Goal: Task Accomplishment & Management: Use online tool/utility

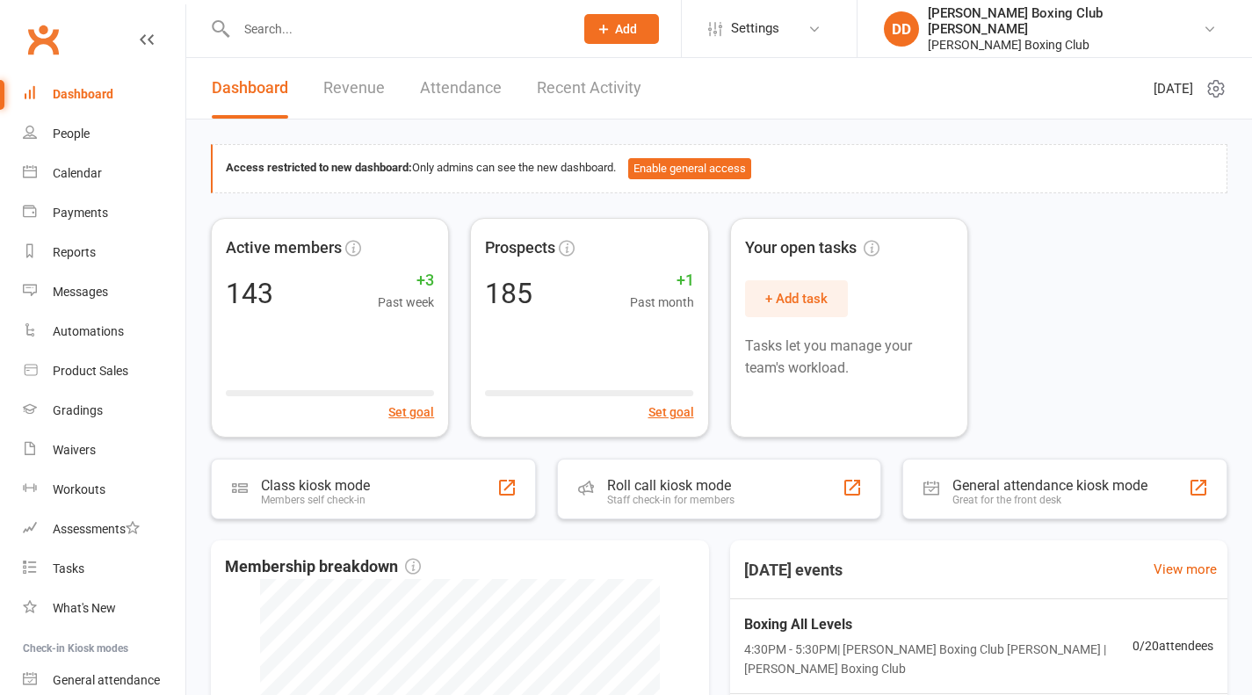
click at [285, 25] on input "text" at bounding box center [396, 29] width 330 height 25
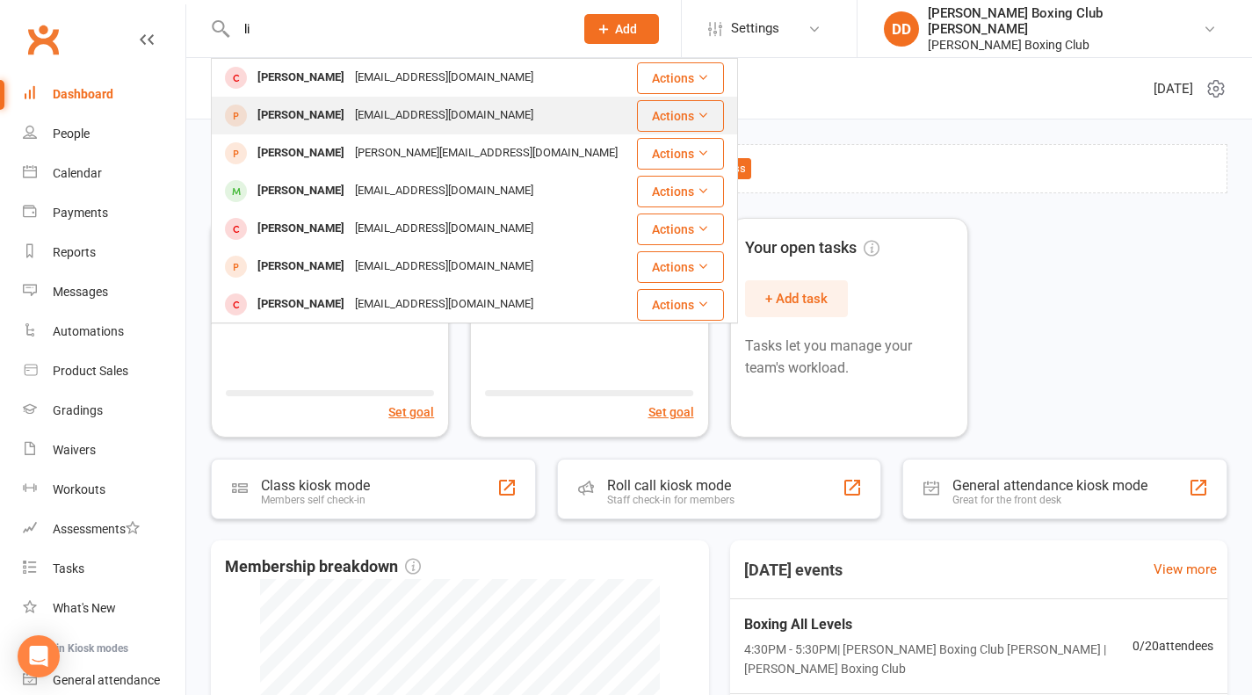
type input "l"
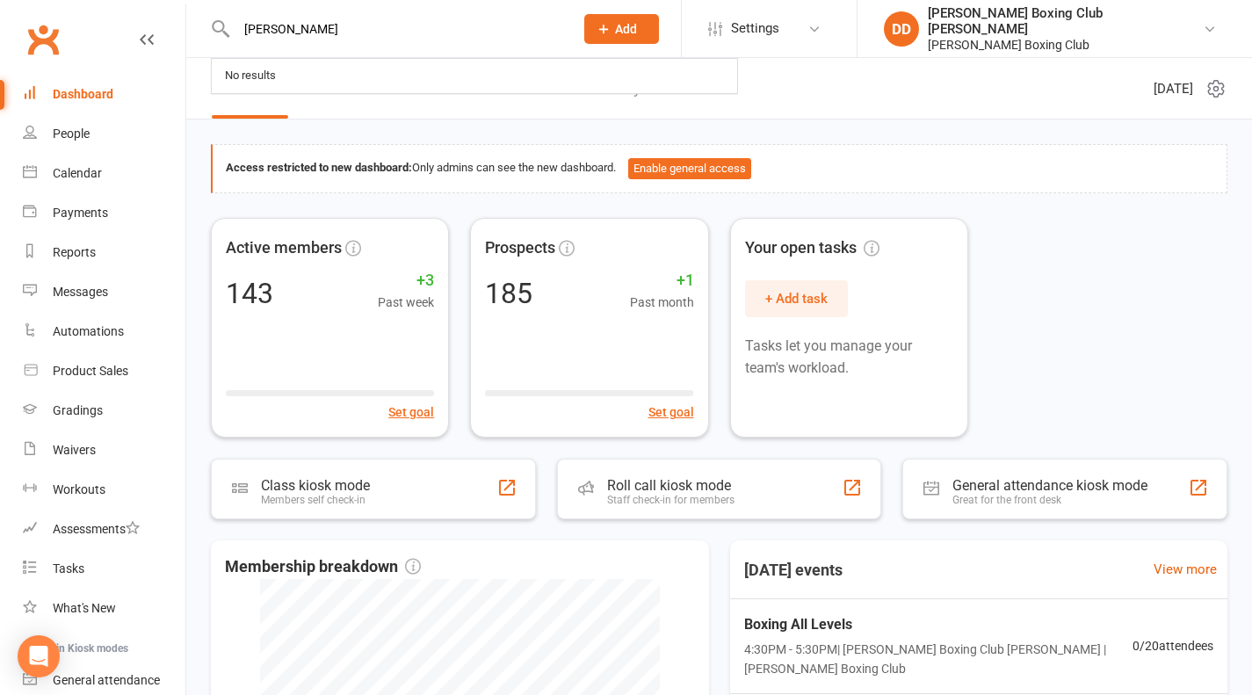
type input "[PERSON_NAME]"
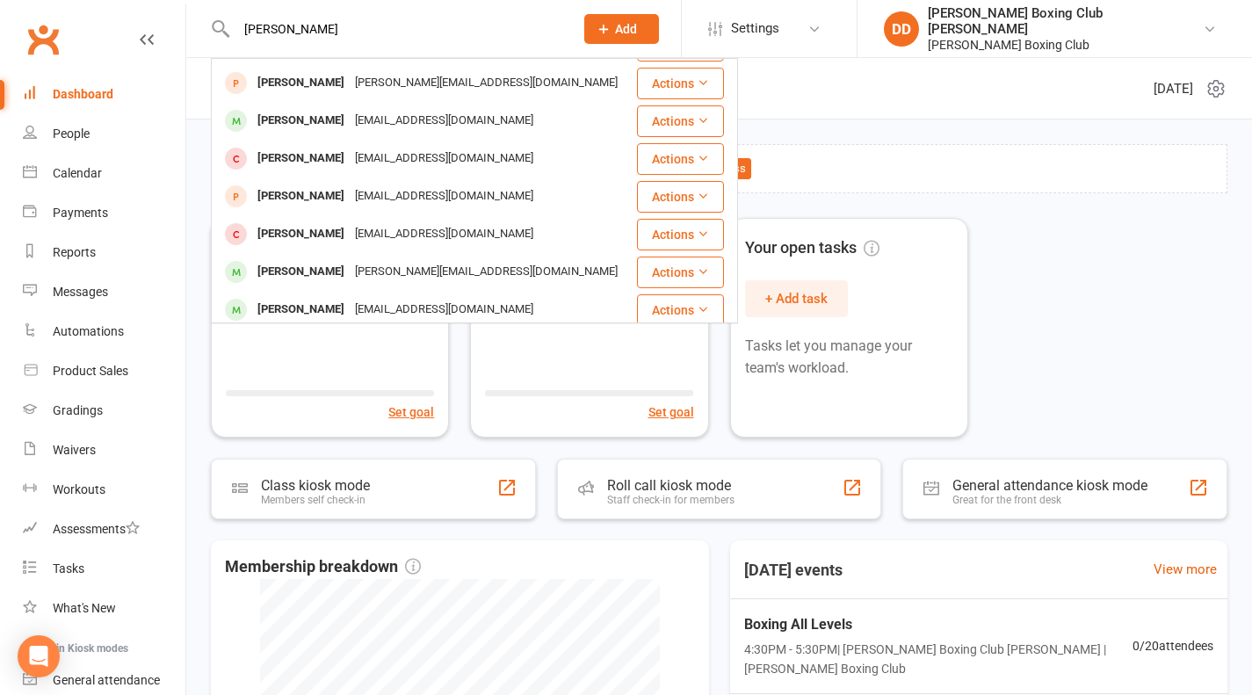
scroll to position [105, 0]
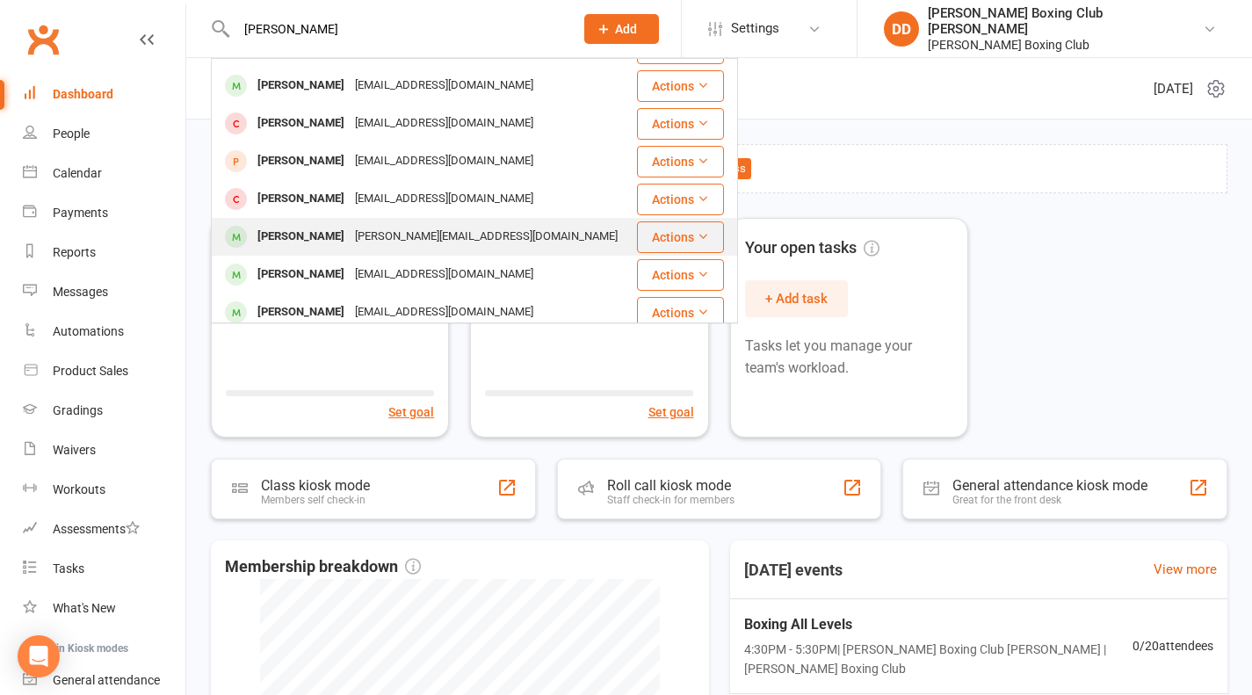
click at [643, 235] on button "Actions" at bounding box center [680, 237] width 87 height 32
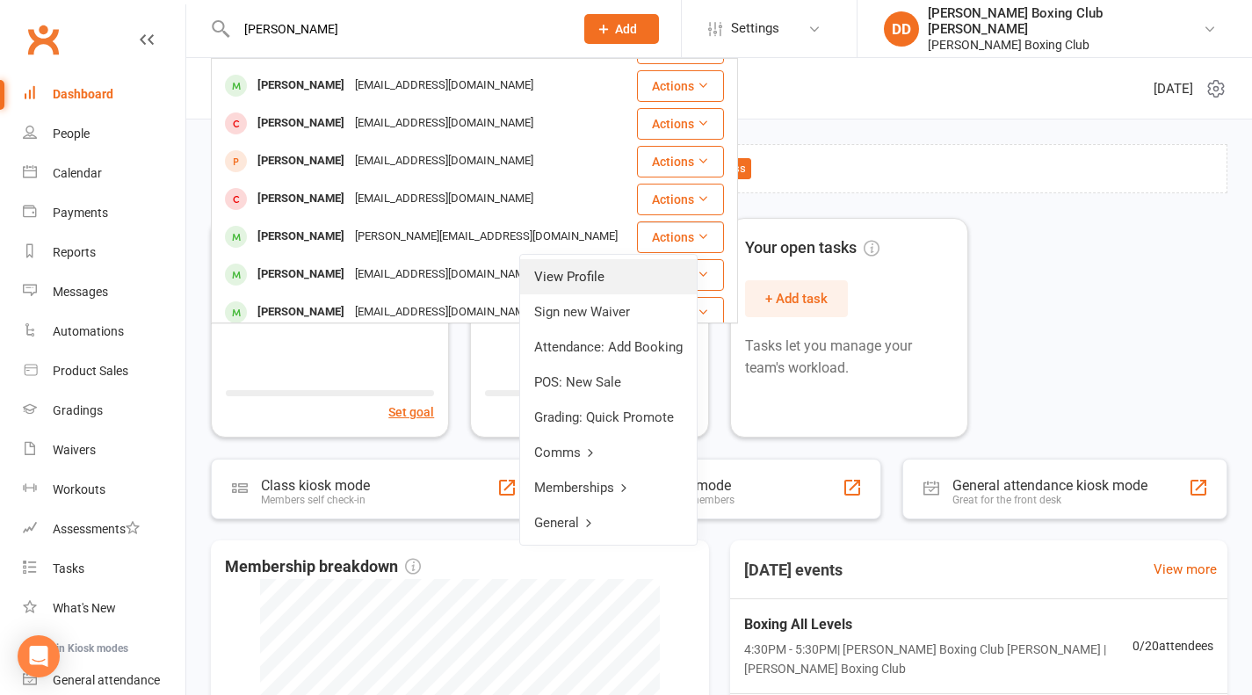
click at [600, 274] on link "View Profile" at bounding box center [608, 276] width 177 height 35
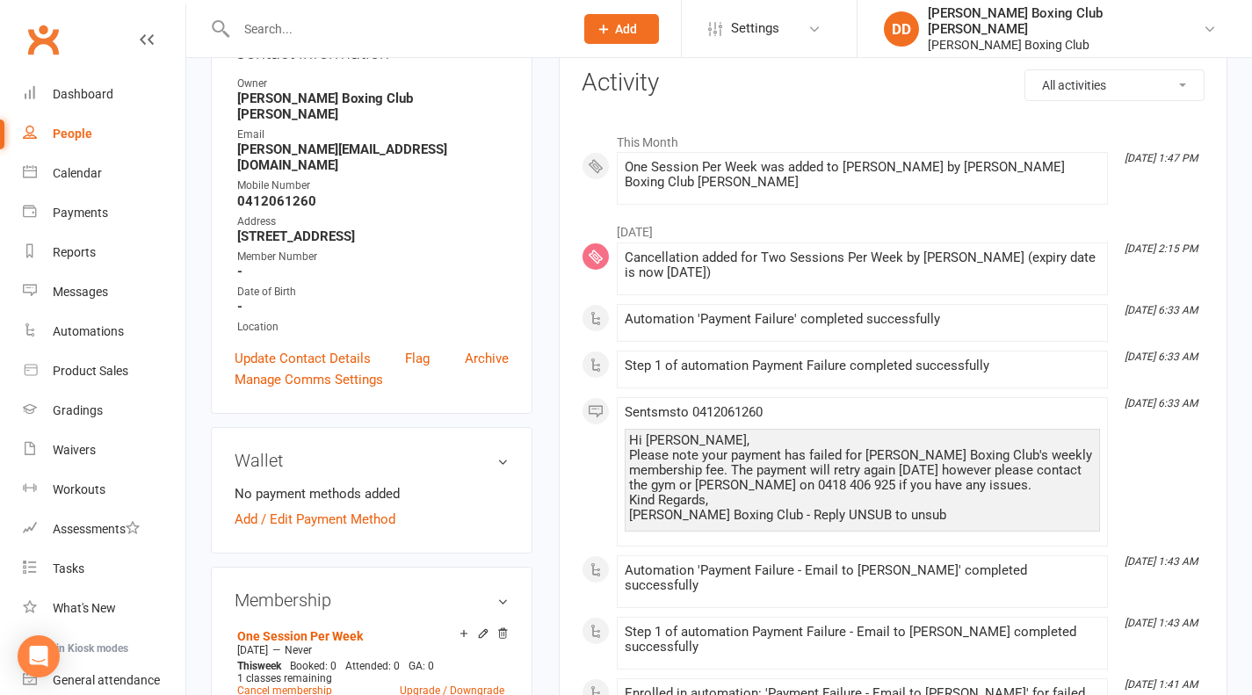
scroll to position [176, 0]
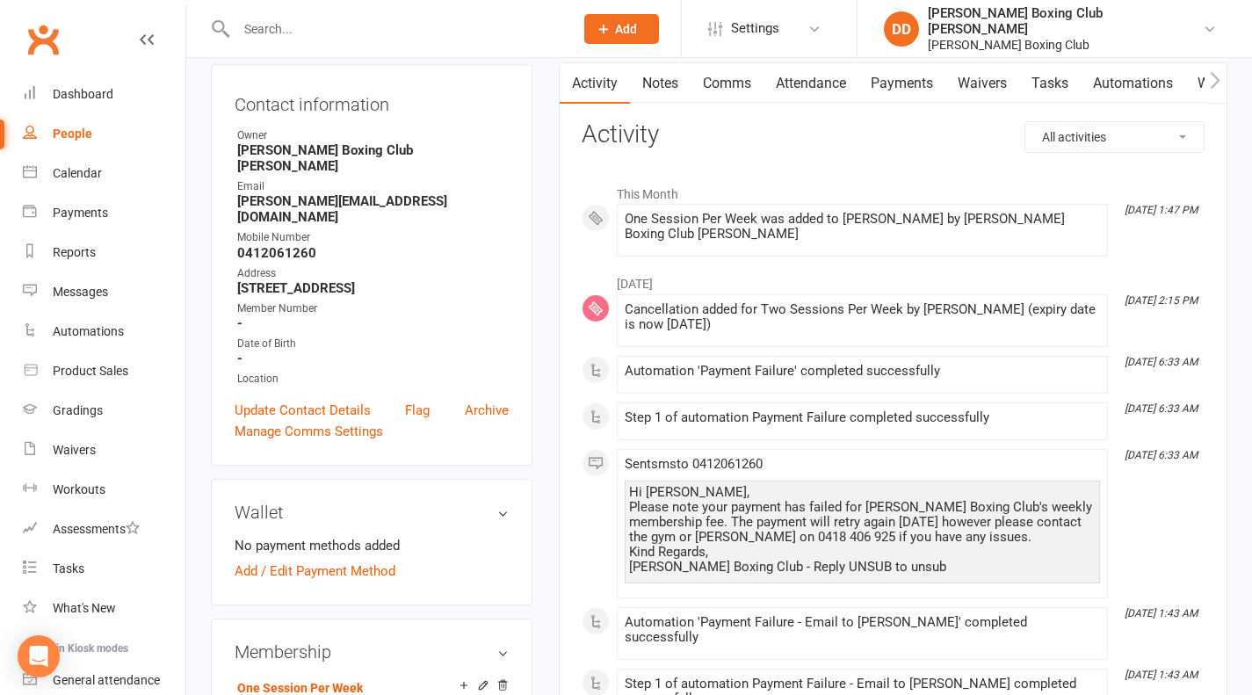
click at [331, 26] on input "text" at bounding box center [396, 29] width 330 height 25
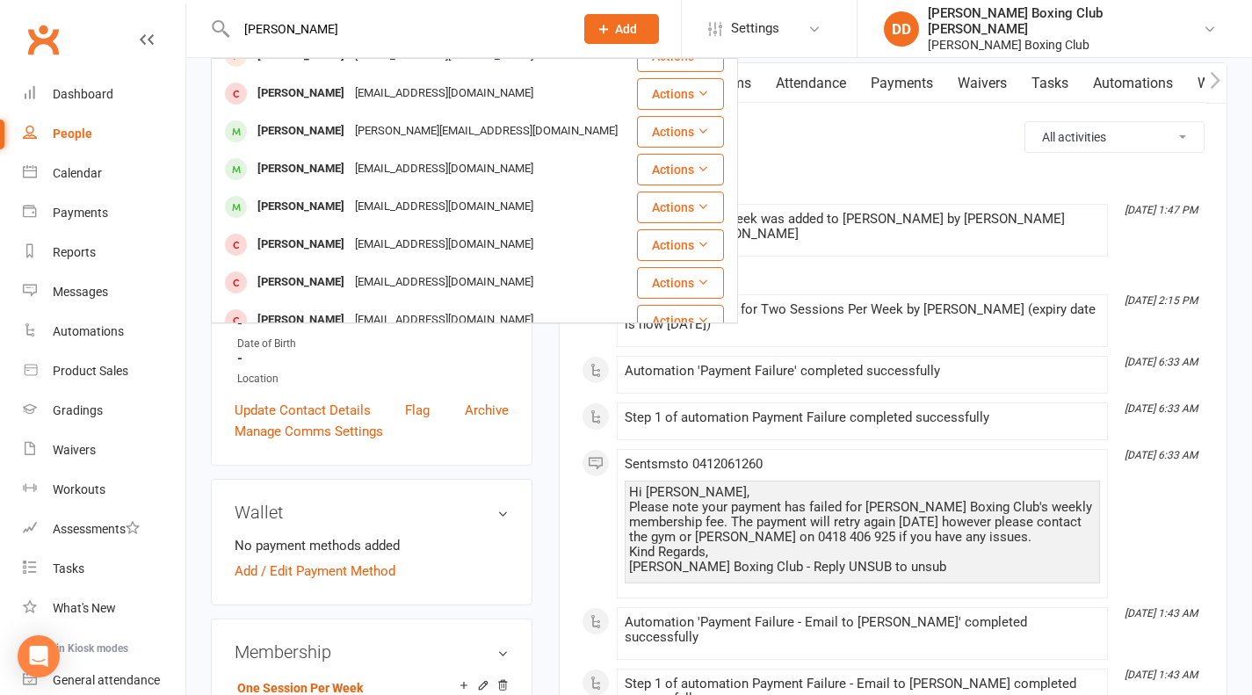
scroll to position [228, 0]
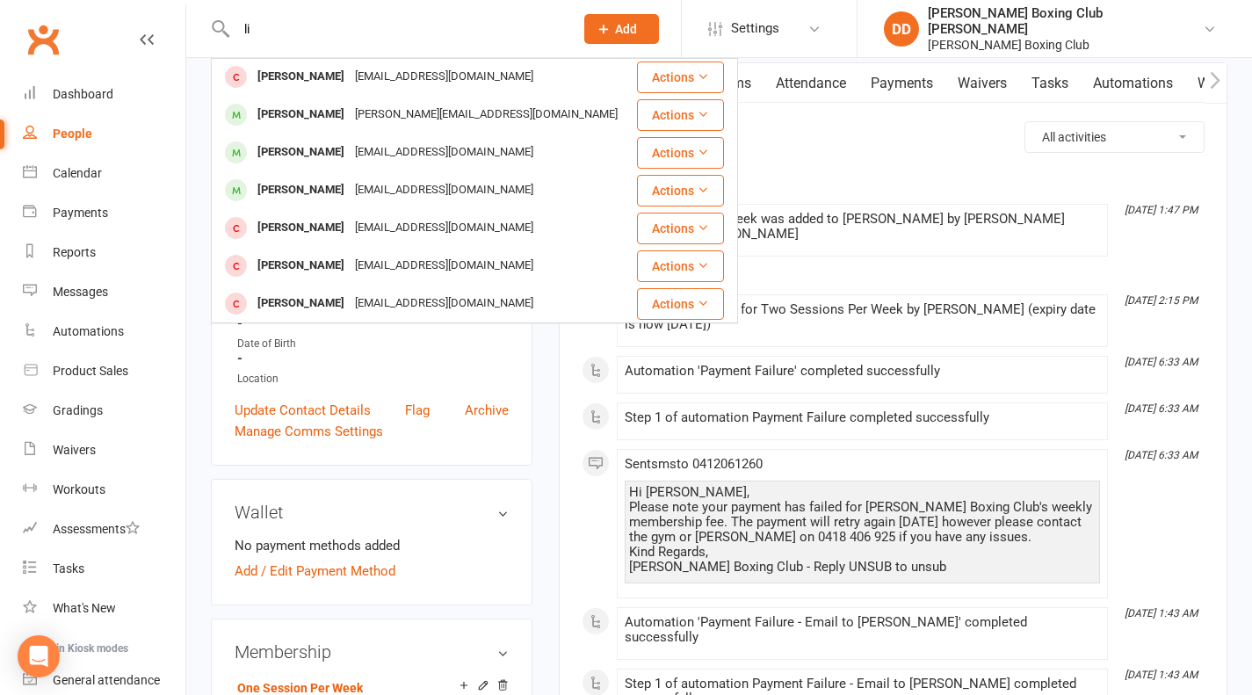
type input "l"
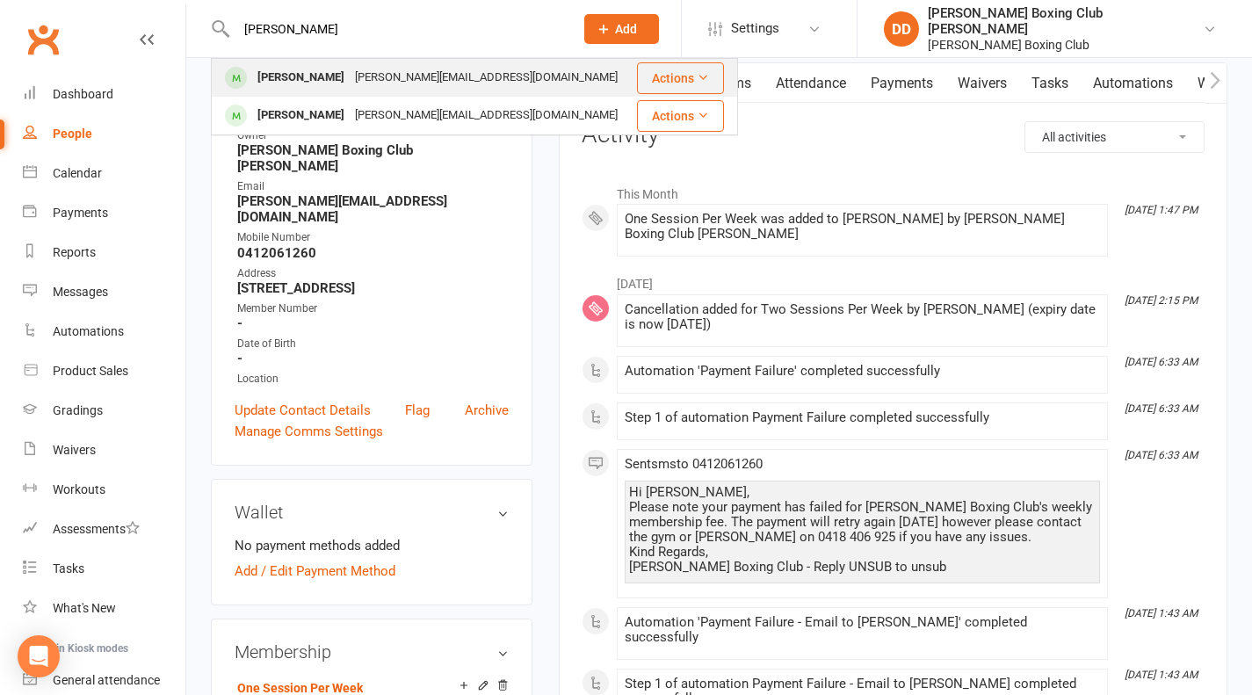
type input "[PERSON_NAME]"
click at [668, 76] on button "Actions" at bounding box center [680, 78] width 87 height 32
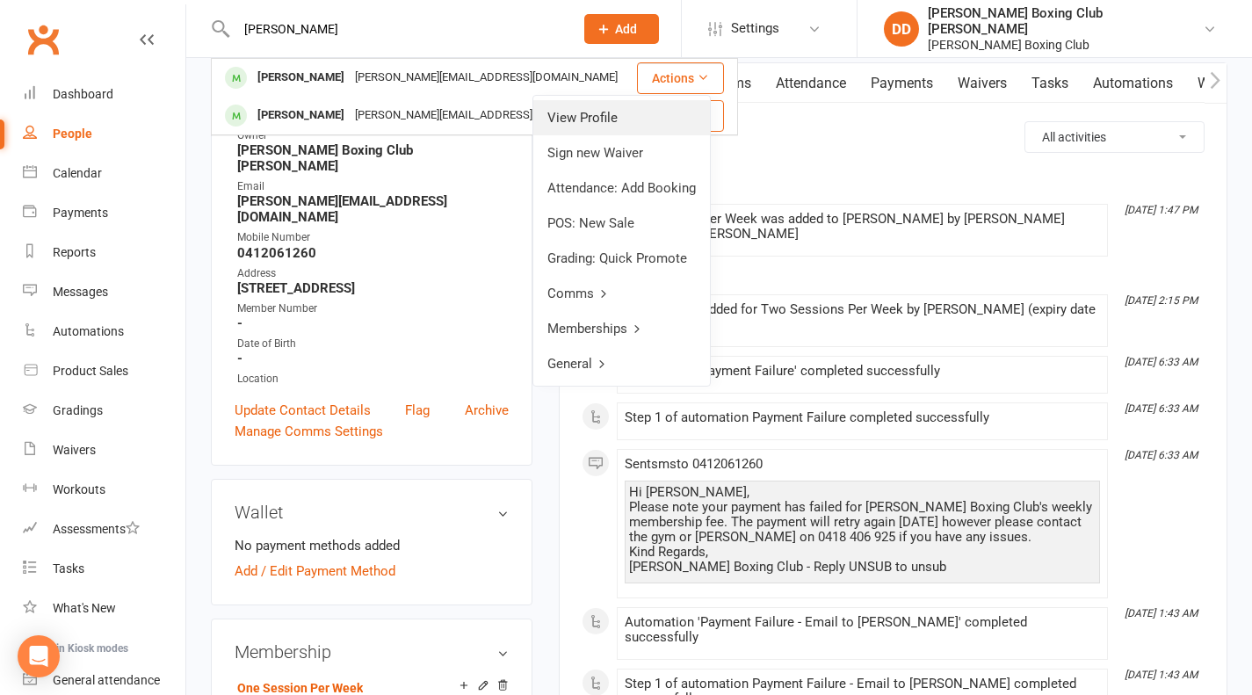
click at [604, 116] on link "View Profile" at bounding box center [621, 117] width 177 height 35
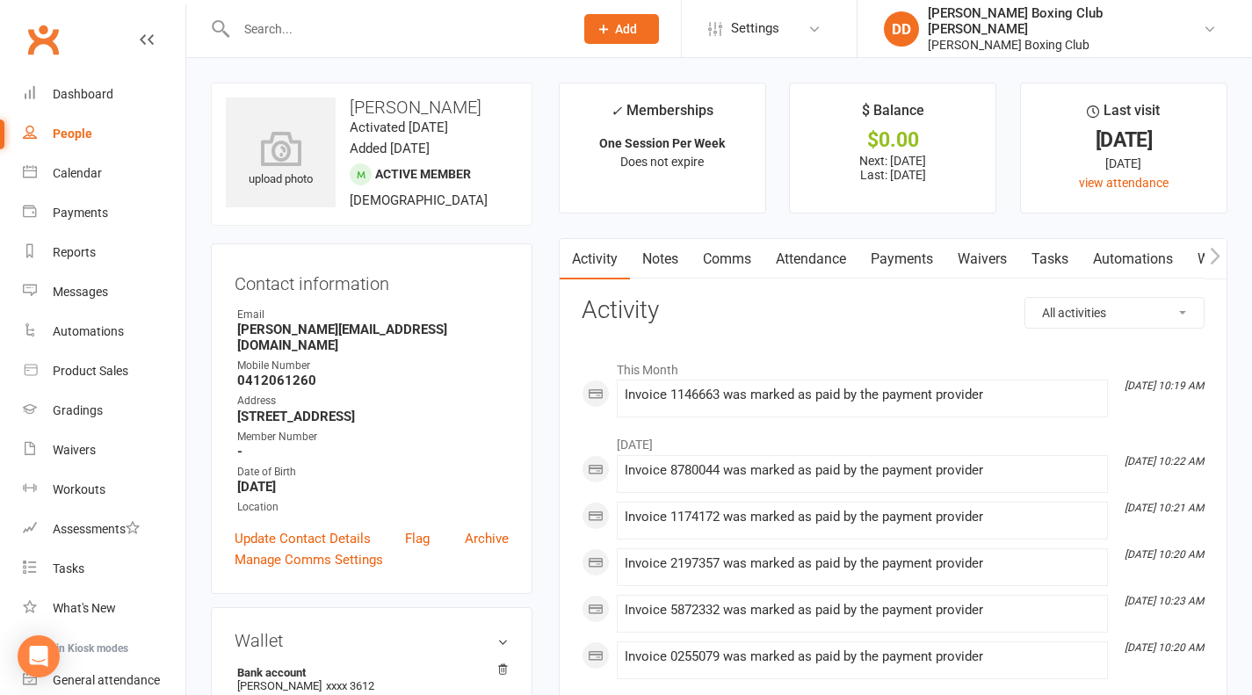
click at [329, 25] on input "text" at bounding box center [396, 29] width 330 height 25
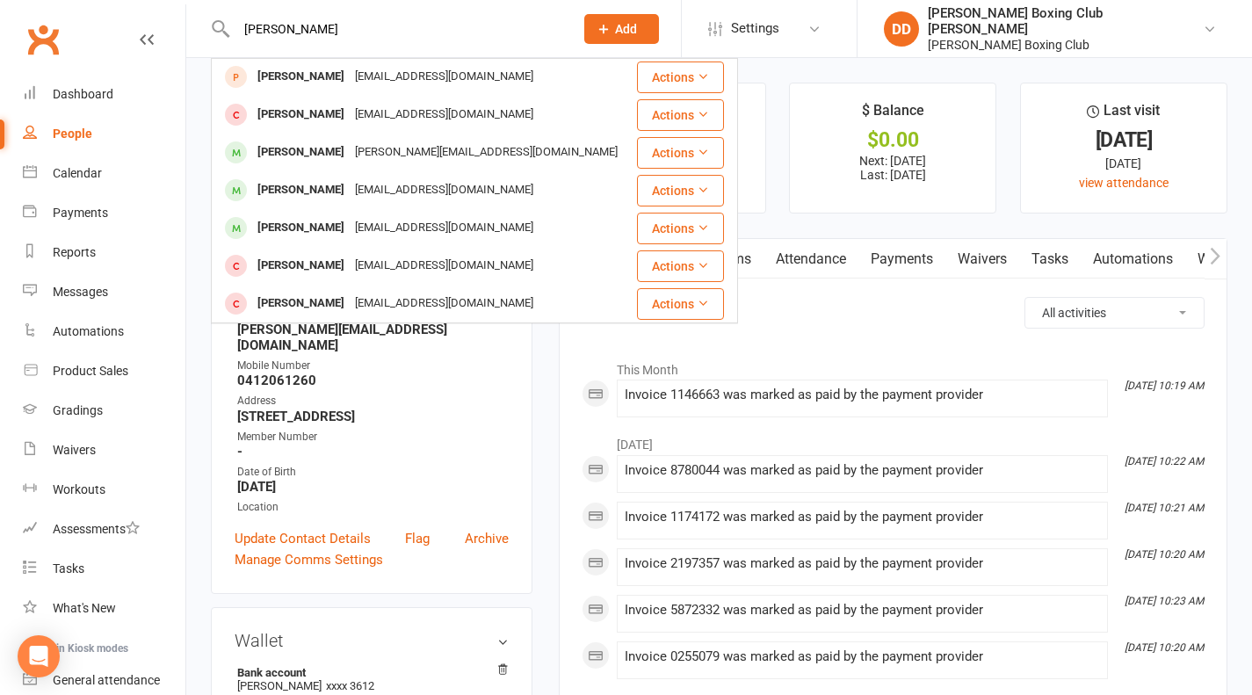
scroll to position [211, 0]
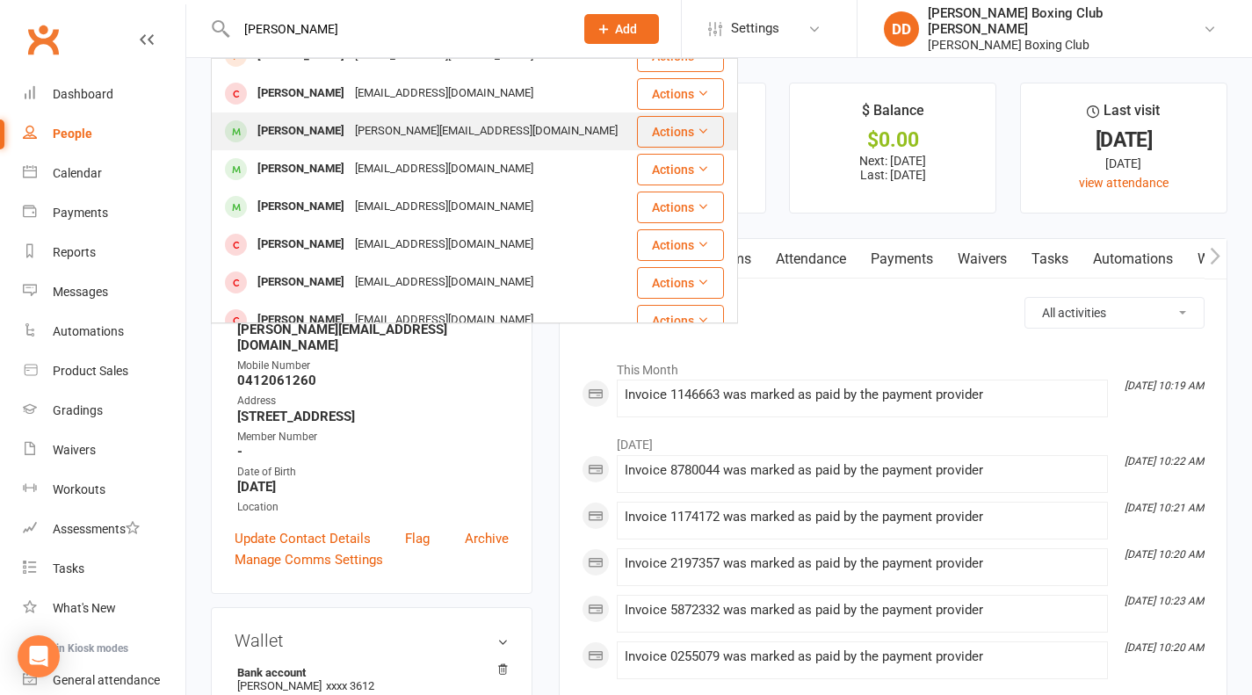
type input "[PERSON_NAME]"
click at [654, 131] on button "Actions" at bounding box center [680, 132] width 87 height 32
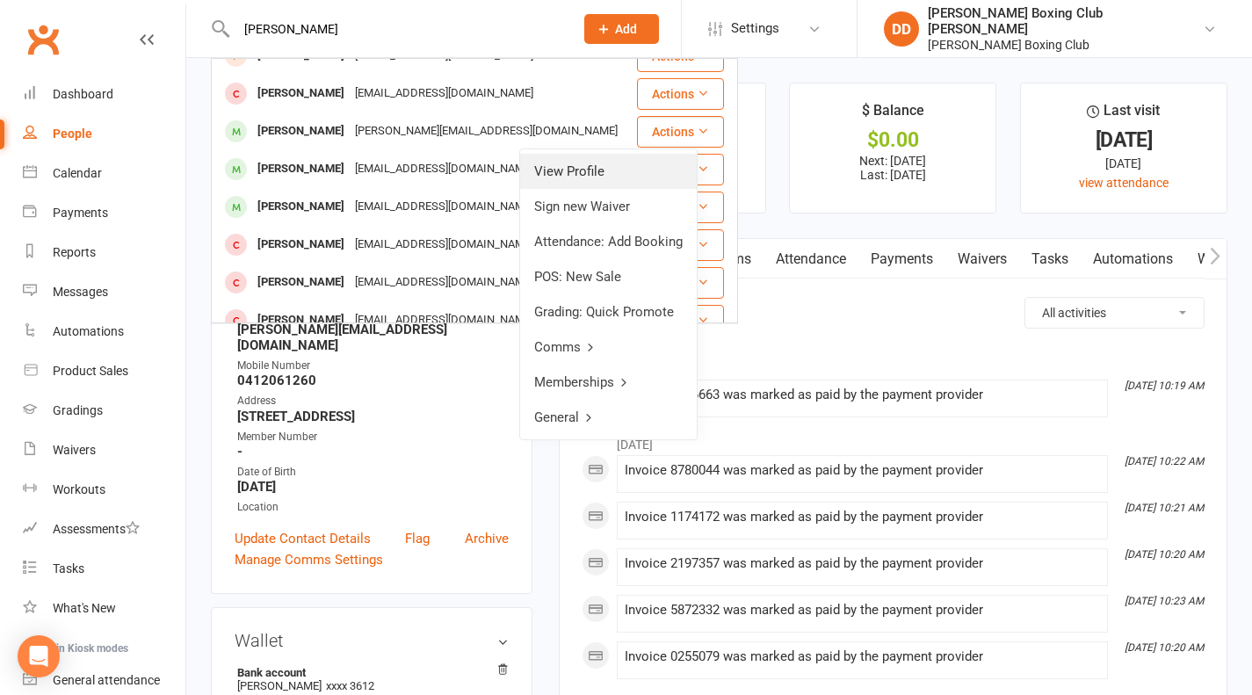
click at [618, 168] on link "View Profile" at bounding box center [608, 171] width 177 height 35
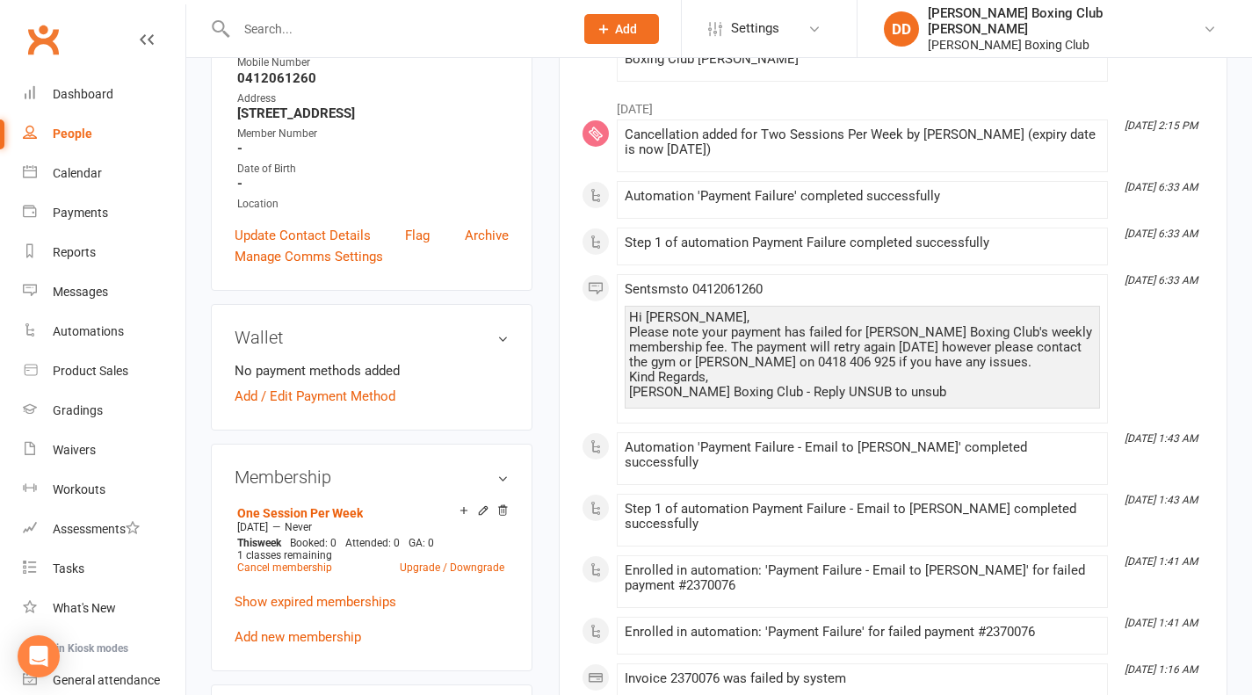
scroll to position [351, 0]
click at [299, 560] on link "Cancel membership" at bounding box center [284, 566] width 95 height 12
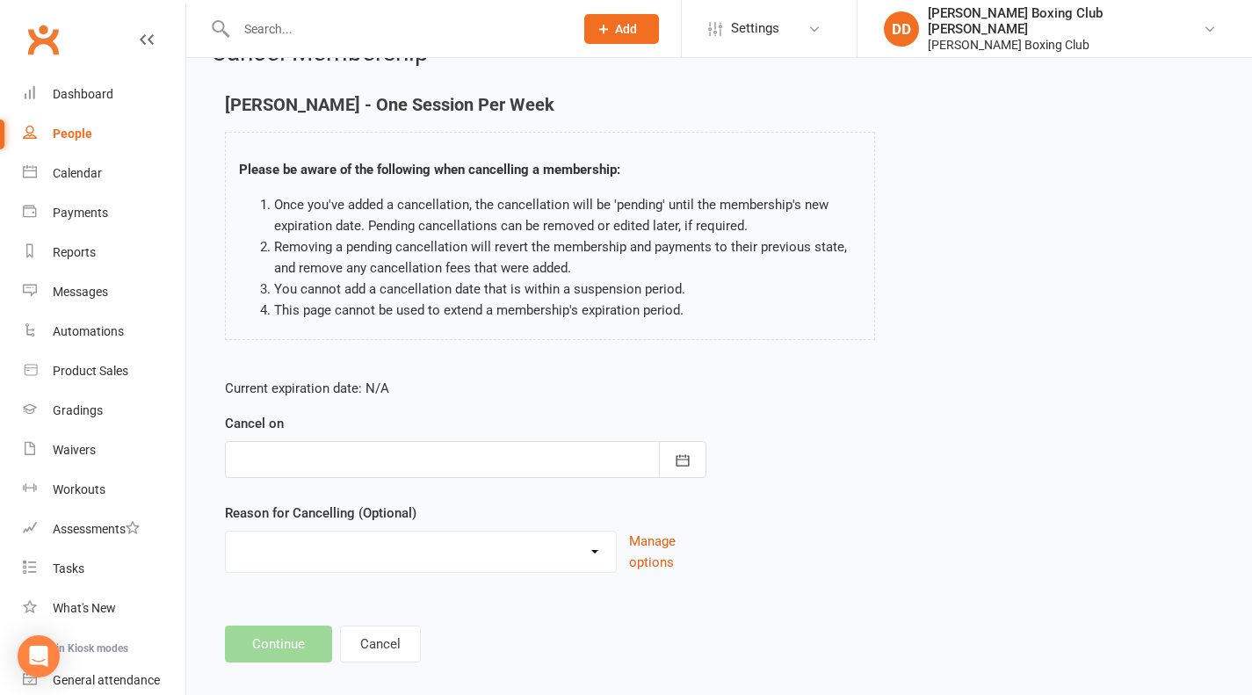
scroll to position [64, 0]
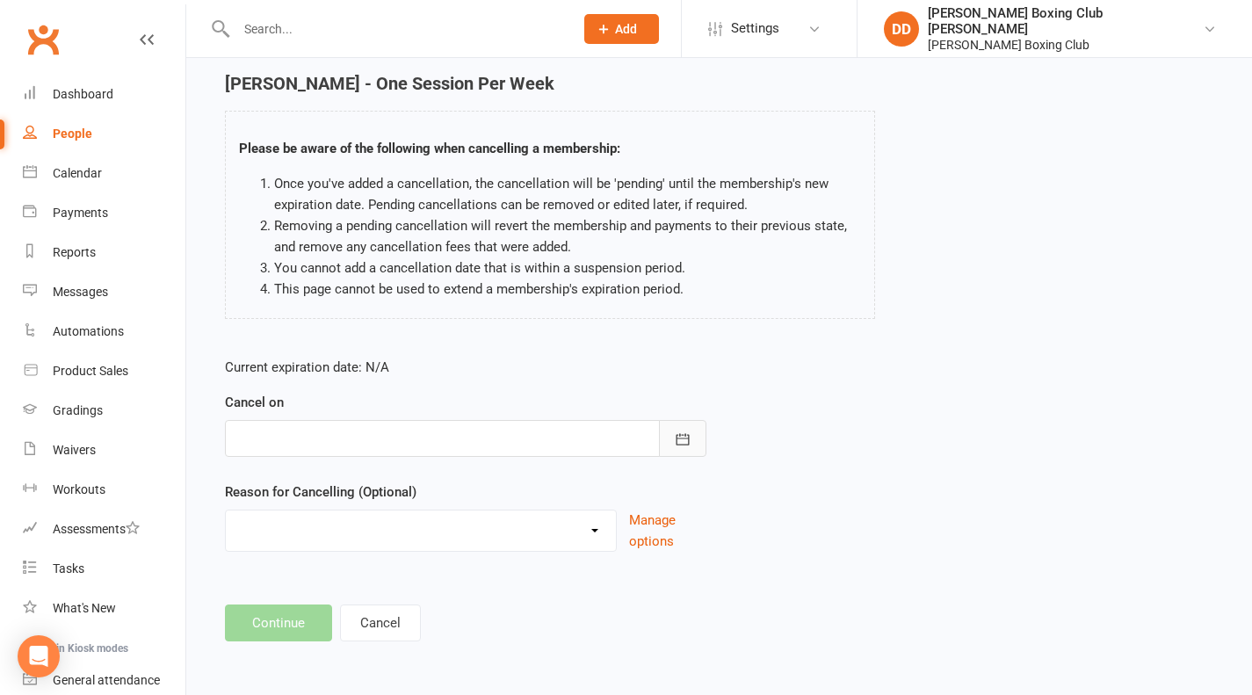
click at [677, 437] on icon "button" at bounding box center [683, 439] width 18 height 18
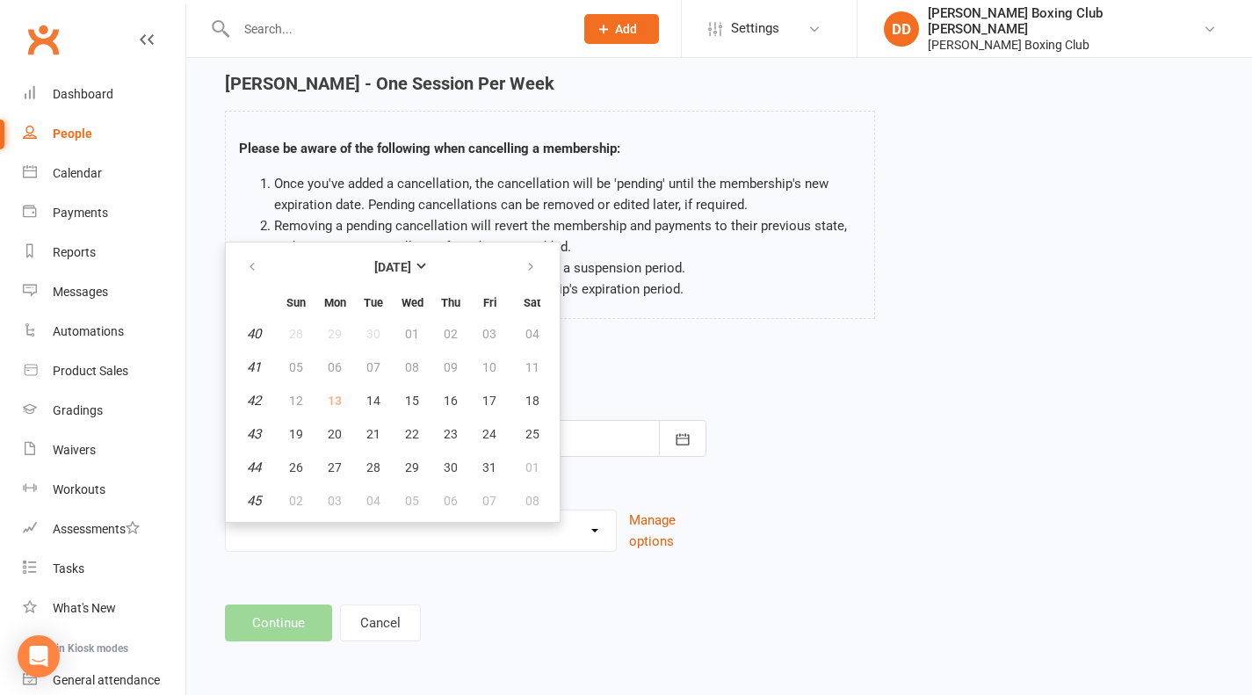
click at [336, 401] on td "13" at bounding box center [334, 401] width 37 height 32
click at [376, 402] on span "14" at bounding box center [373, 401] width 14 height 14
type input "[DATE]"
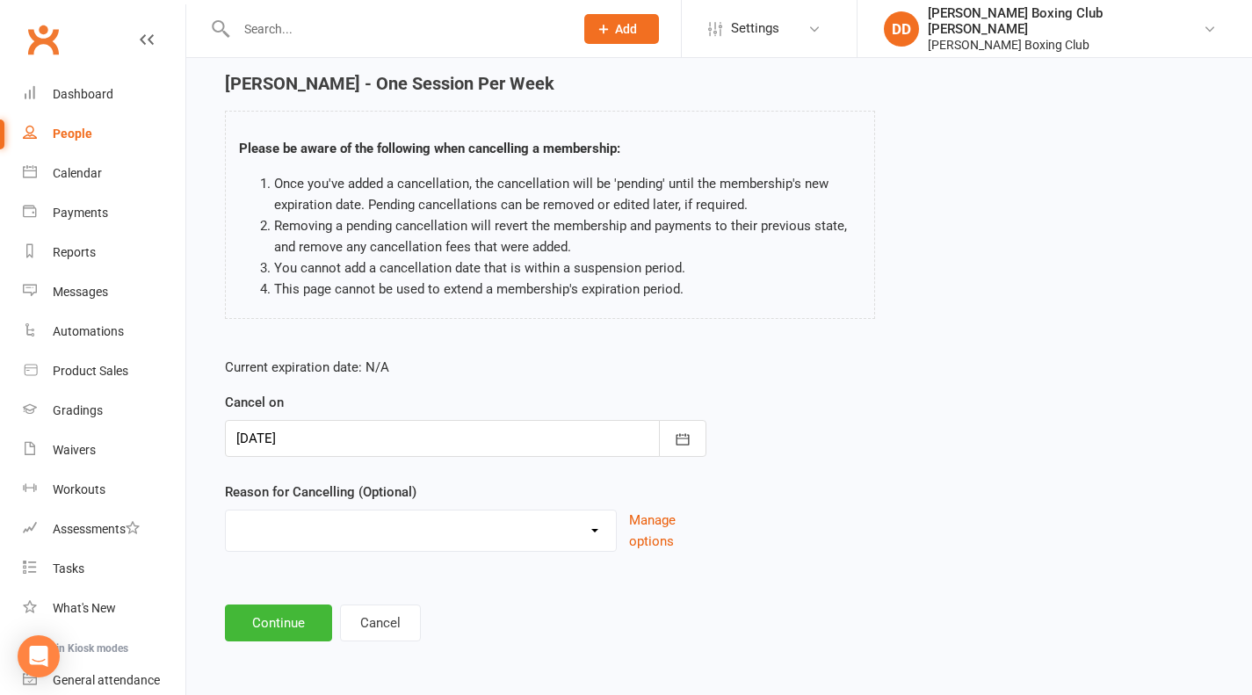
click at [593, 531] on select "Holiday Injury Other reason" at bounding box center [421, 527] width 390 height 35
select select "2"
click at [226, 510] on select "Holiday Injury Other reason" at bounding box center [421, 527] width 390 height 35
click at [855, 578] on div "Current expiration date: N/A Cancel on [DATE] [DATE] Sun Mon Tue Wed Thu Fri Sa…" at bounding box center [719, 504] width 1015 height 322
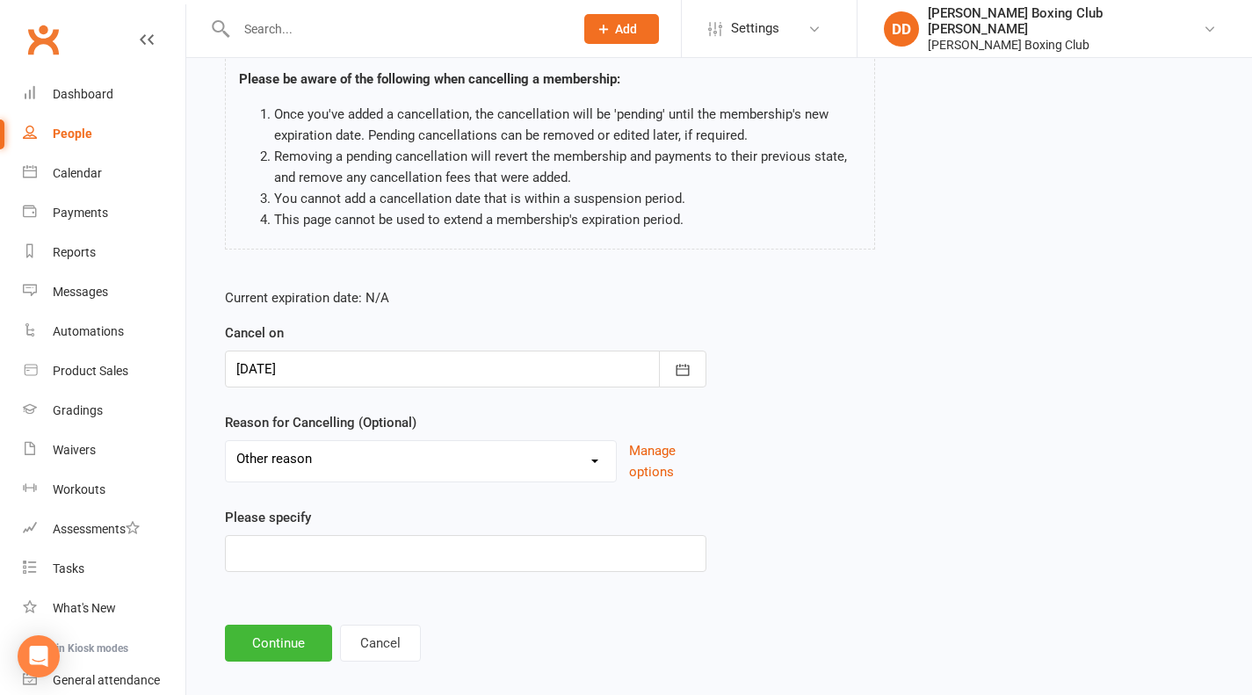
scroll to position [154, 0]
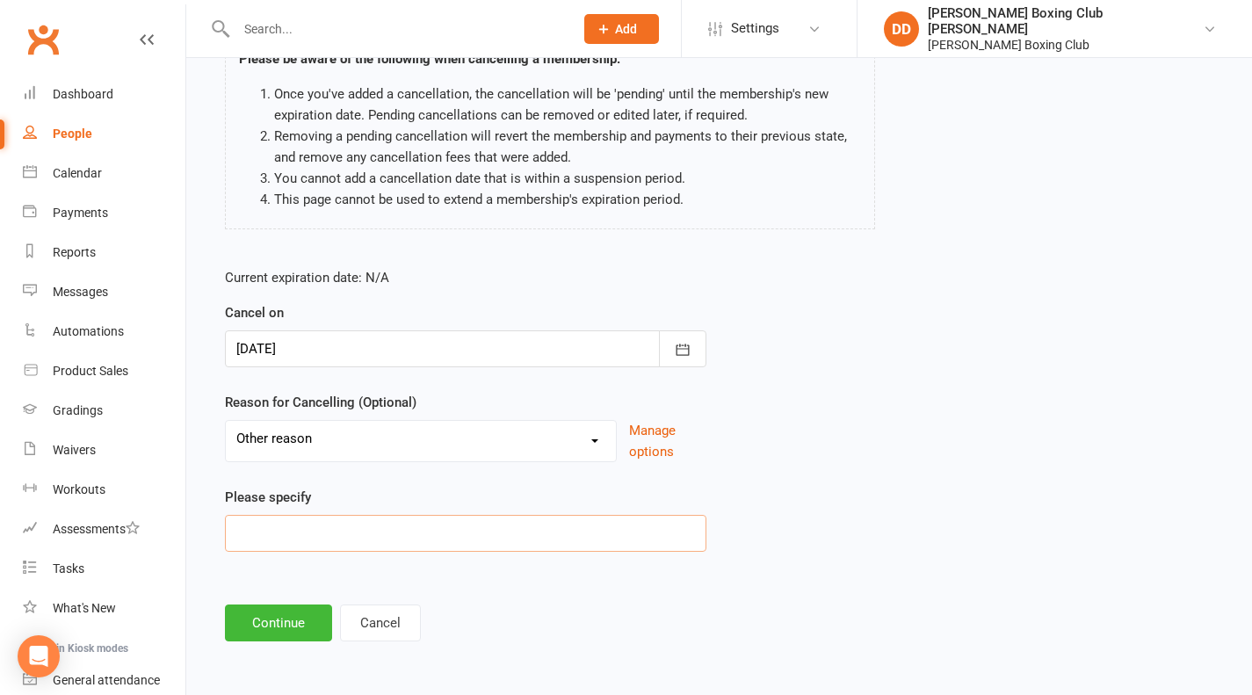
click at [401, 528] on input at bounding box center [465, 533] width 481 height 37
type input "doubled up"
drag, startPoint x: 284, startPoint y: 614, endPoint x: 687, endPoint y: 466, distance: 429.3
click at [285, 614] on button "Continue" at bounding box center [278, 622] width 107 height 37
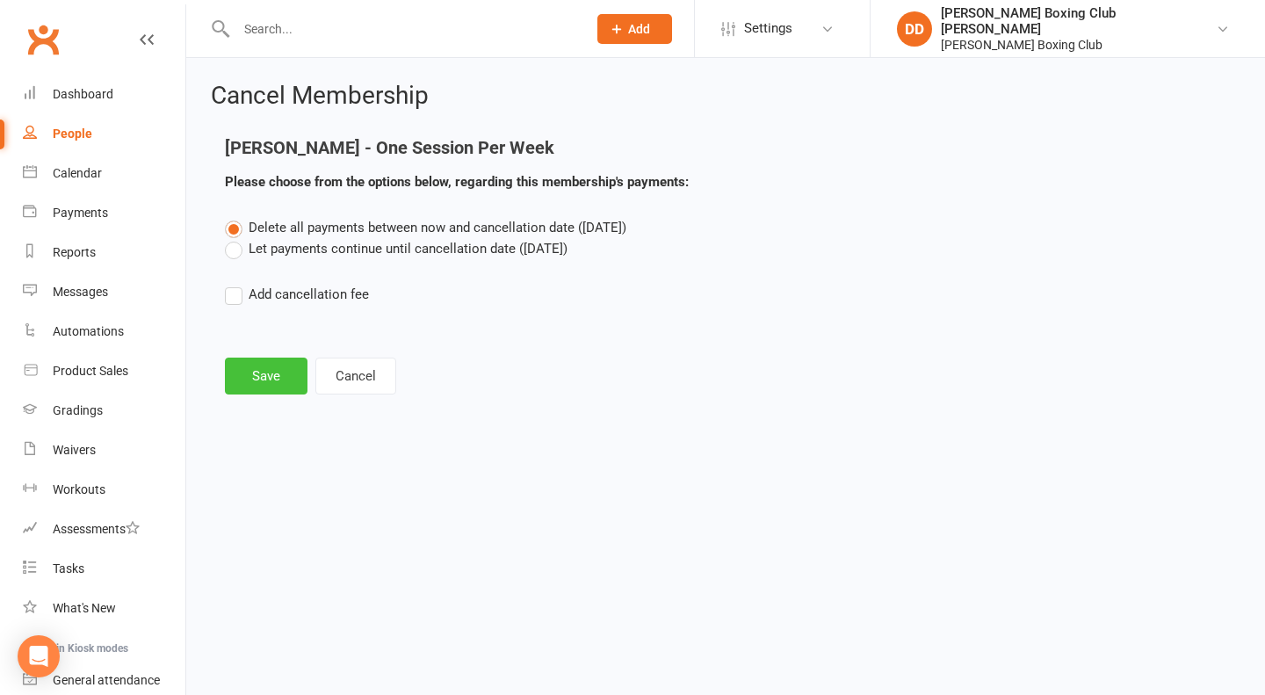
click at [269, 367] on button "Save" at bounding box center [266, 376] width 83 height 37
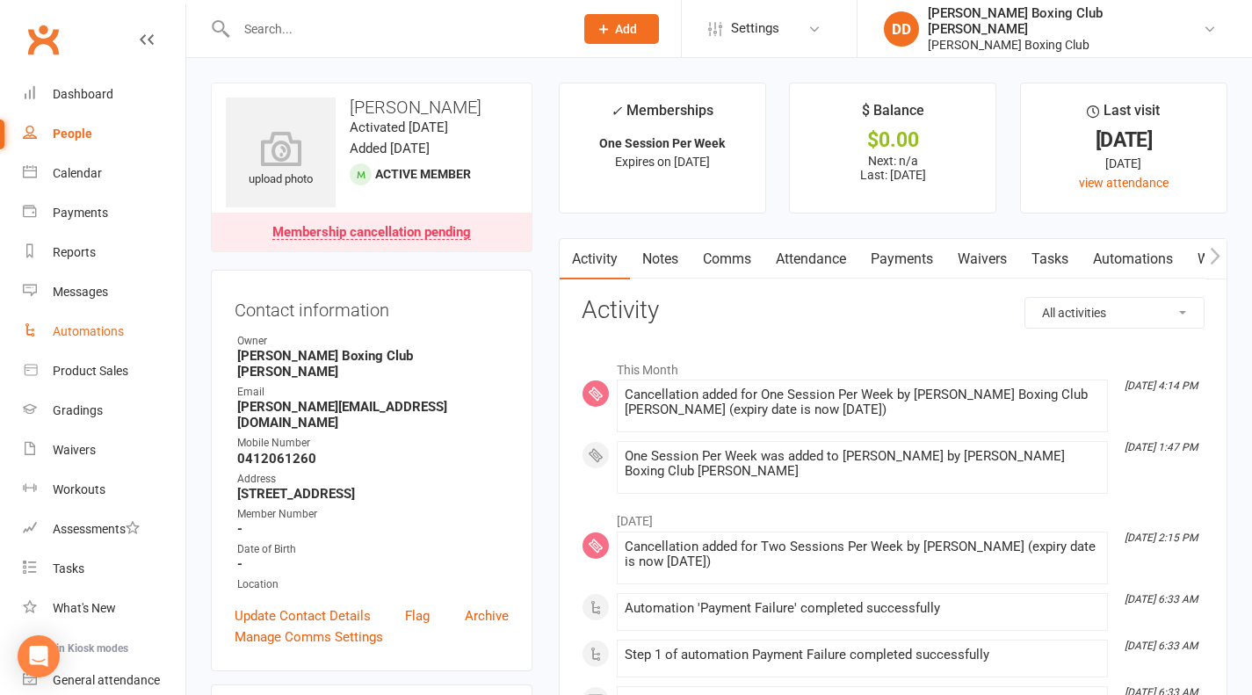
scroll to position [150, 0]
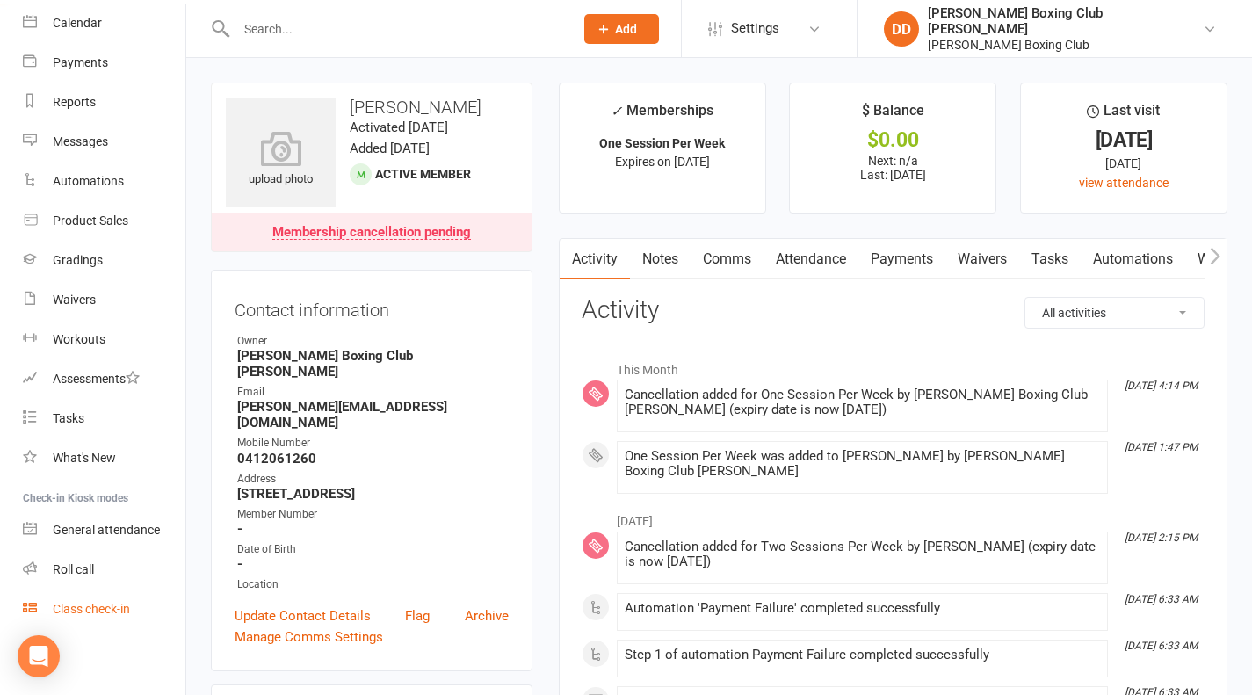
click at [94, 610] on div "Class check-in" at bounding box center [91, 609] width 77 height 14
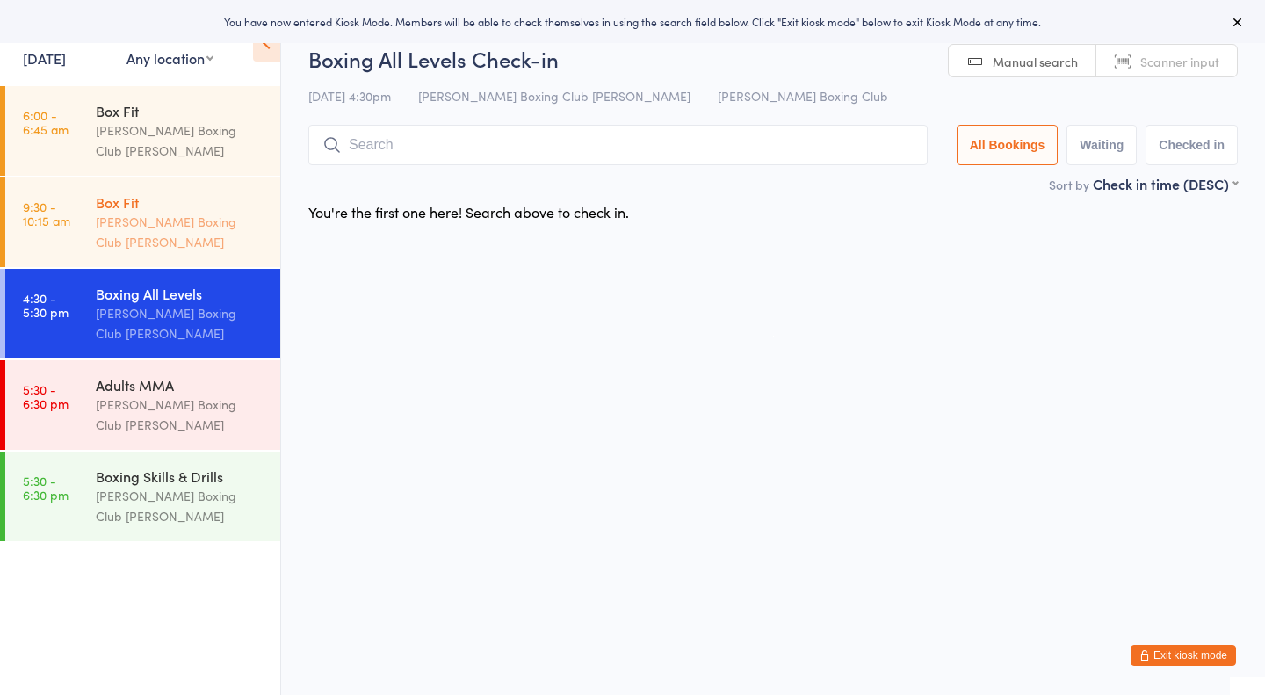
click at [181, 212] on div "[PERSON_NAME] Boxing Club [PERSON_NAME]" at bounding box center [181, 232] width 170 height 40
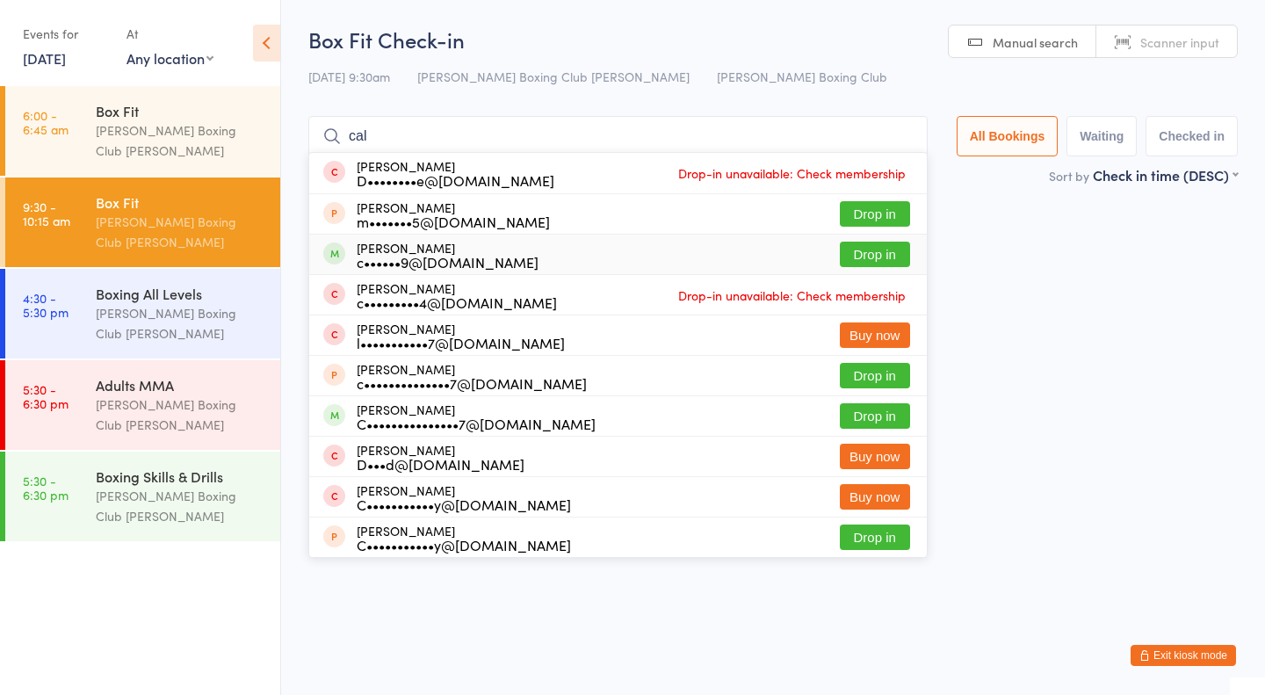
type input "cal"
click at [867, 255] on button "Drop in" at bounding box center [875, 254] width 70 height 25
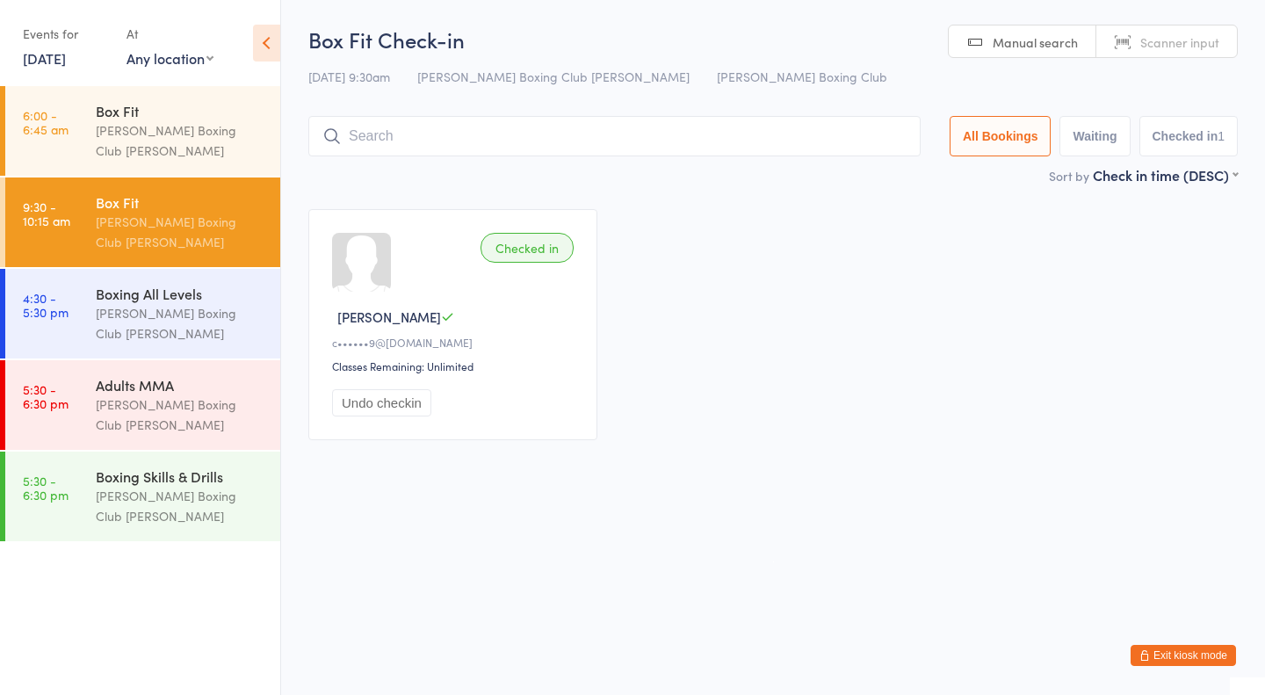
click at [815, 324] on div "Checked in Calvin W c••••••9@outlook.com Classes Remaining: Unlimited Undo chec…" at bounding box center [773, 324] width 961 height 263
click at [370, 135] on input "search" at bounding box center [614, 136] width 612 height 40
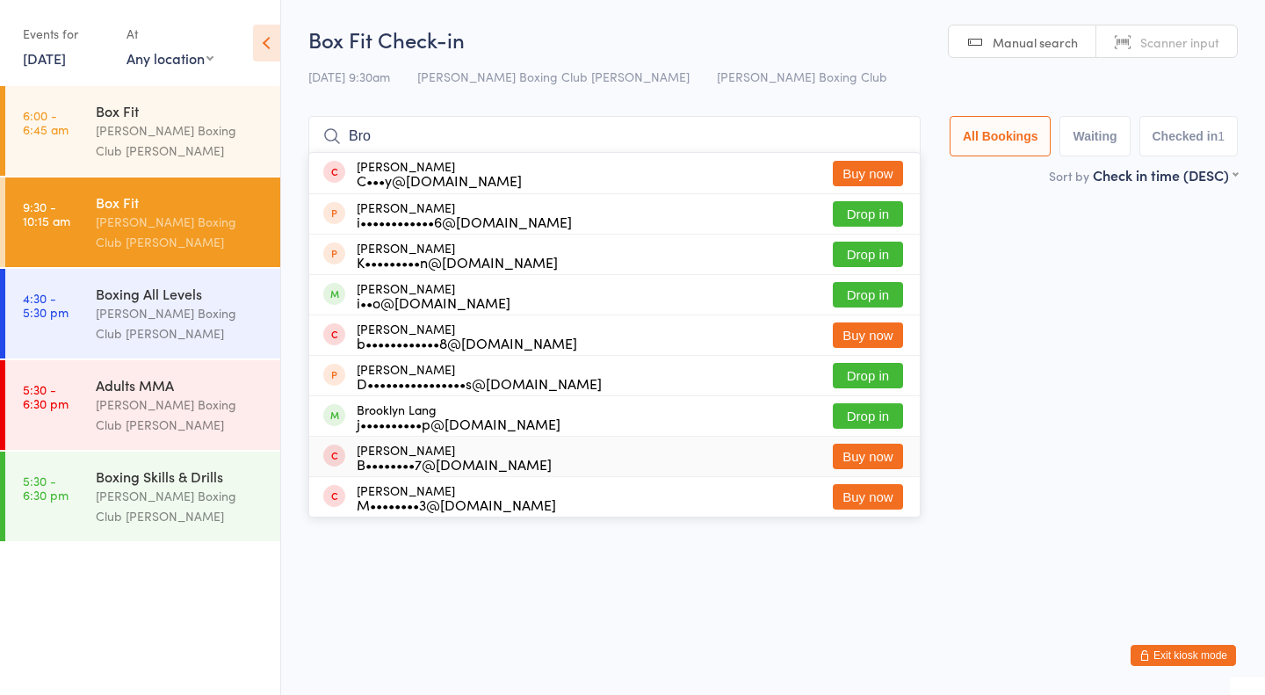
type input "Bro"
drag, startPoint x: 1122, startPoint y: 402, endPoint x: 1108, endPoint y: 404, distance: 14.2
click at [1117, 403] on div "Checked in Calvin W c••••••9@outlook.com Classes Remaining: Unlimited Undo chec…" at bounding box center [773, 324] width 961 height 263
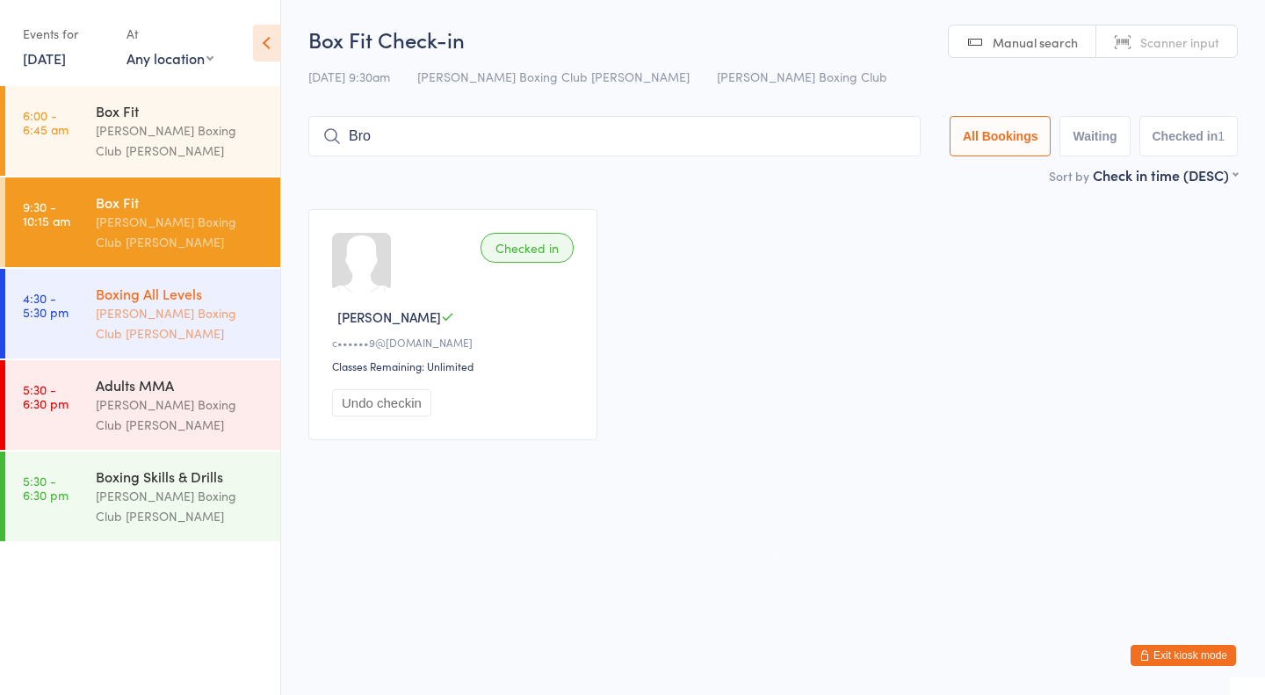
click at [193, 303] on div "[PERSON_NAME] Boxing Club [PERSON_NAME]" at bounding box center [181, 323] width 170 height 40
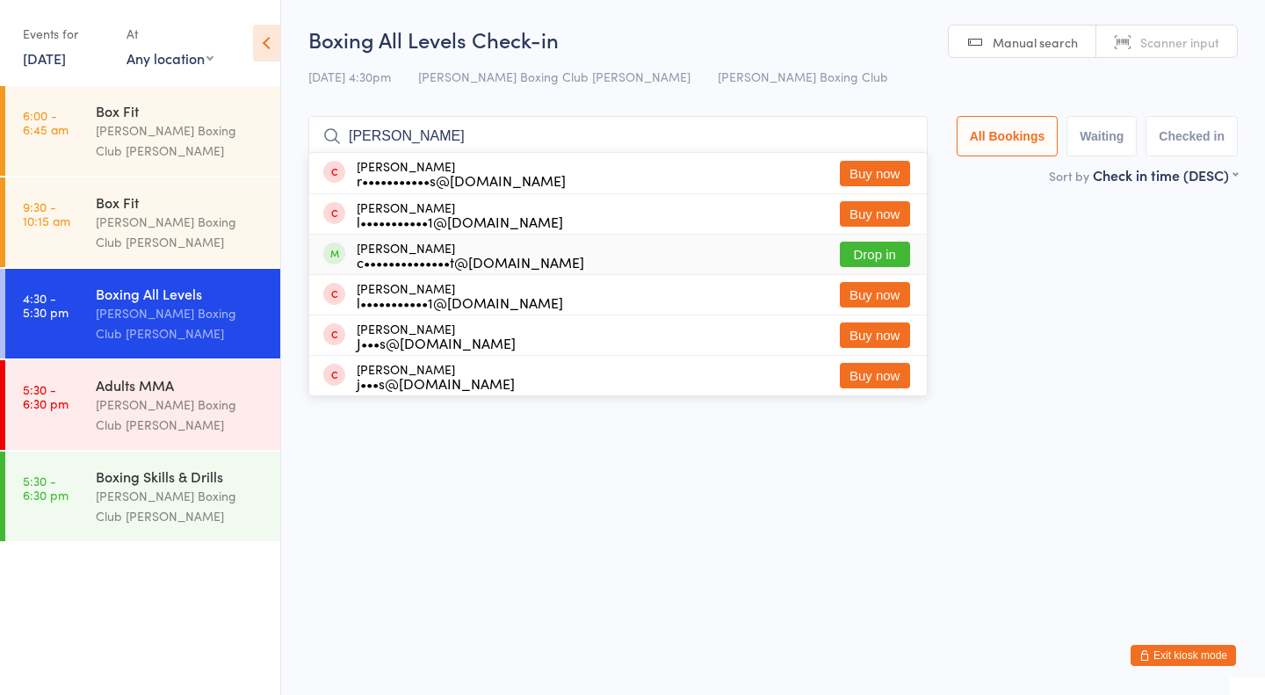
type input "curt"
drag, startPoint x: 858, startPoint y: 258, endPoint x: 835, endPoint y: 262, distance: 23.1
click at [856, 259] on button "Drop in" at bounding box center [875, 254] width 70 height 25
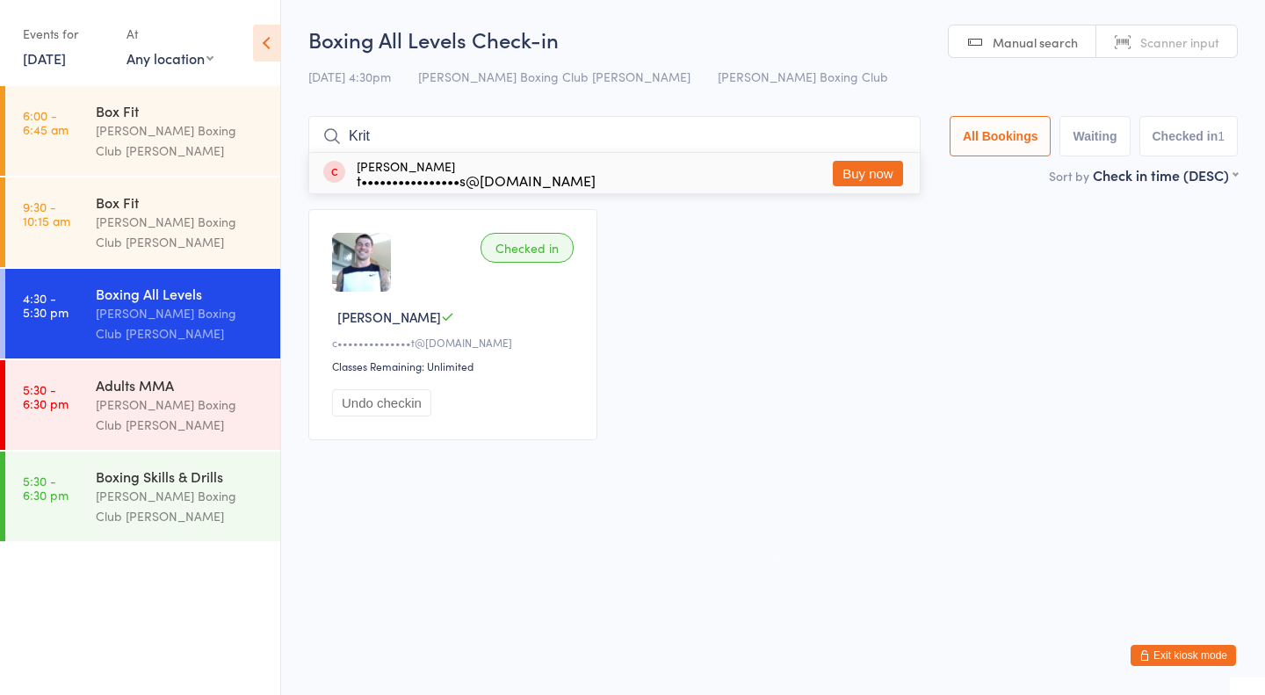
type input "Krit"
click at [860, 168] on button "Buy now" at bounding box center [868, 173] width 70 height 25
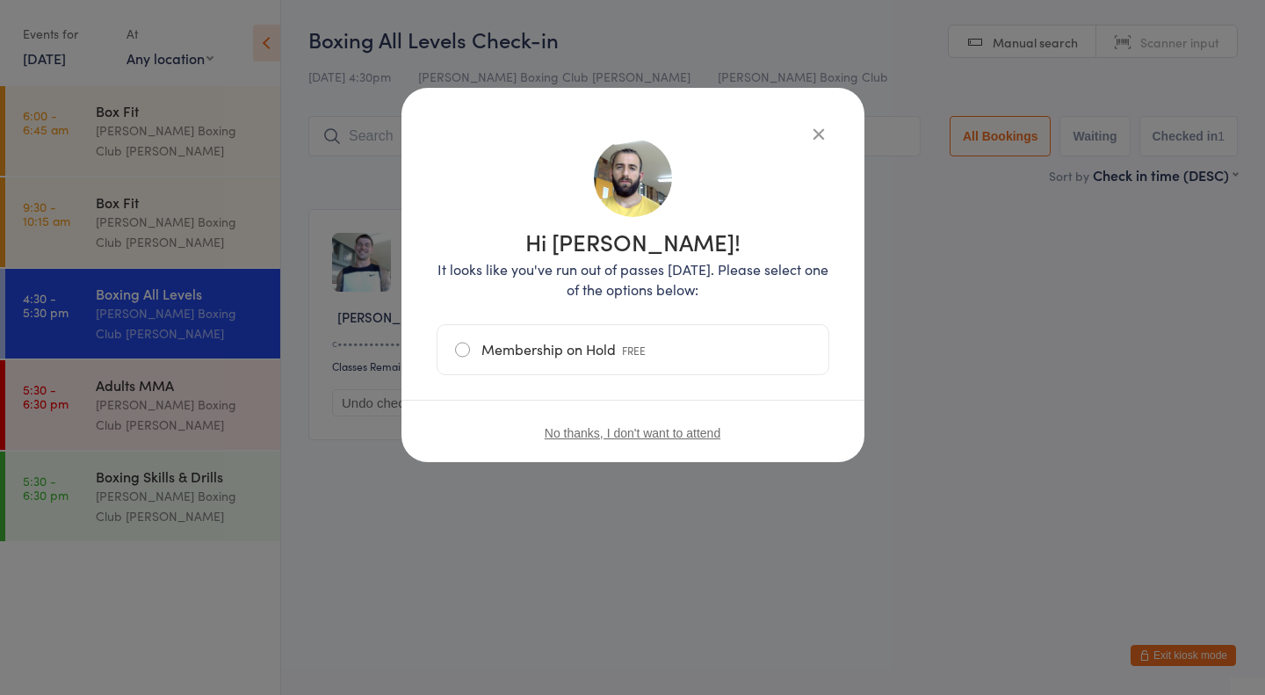
click at [462, 350] on label "Membership on Hold FREE" at bounding box center [633, 349] width 356 height 49
click at [0, 0] on input "Membership on Hold FREE" at bounding box center [0, 0] width 0 height 0
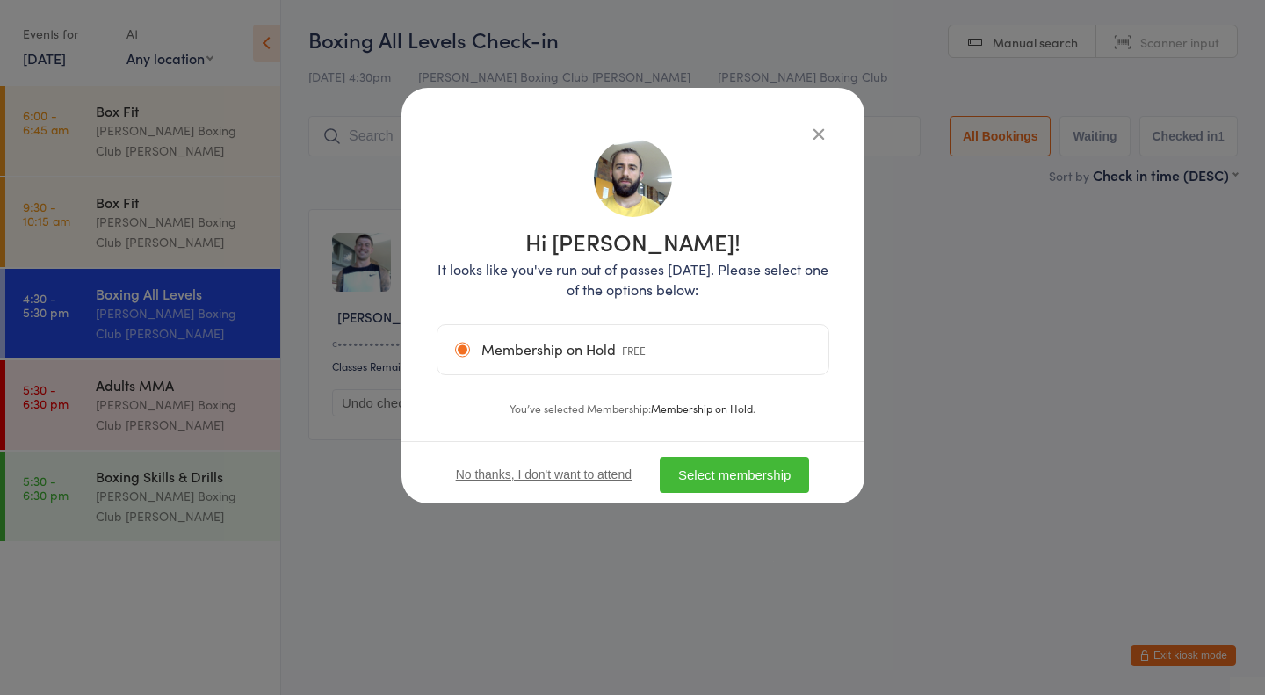
click at [739, 480] on button "Select membership" at bounding box center [734, 475] width 149 height 36
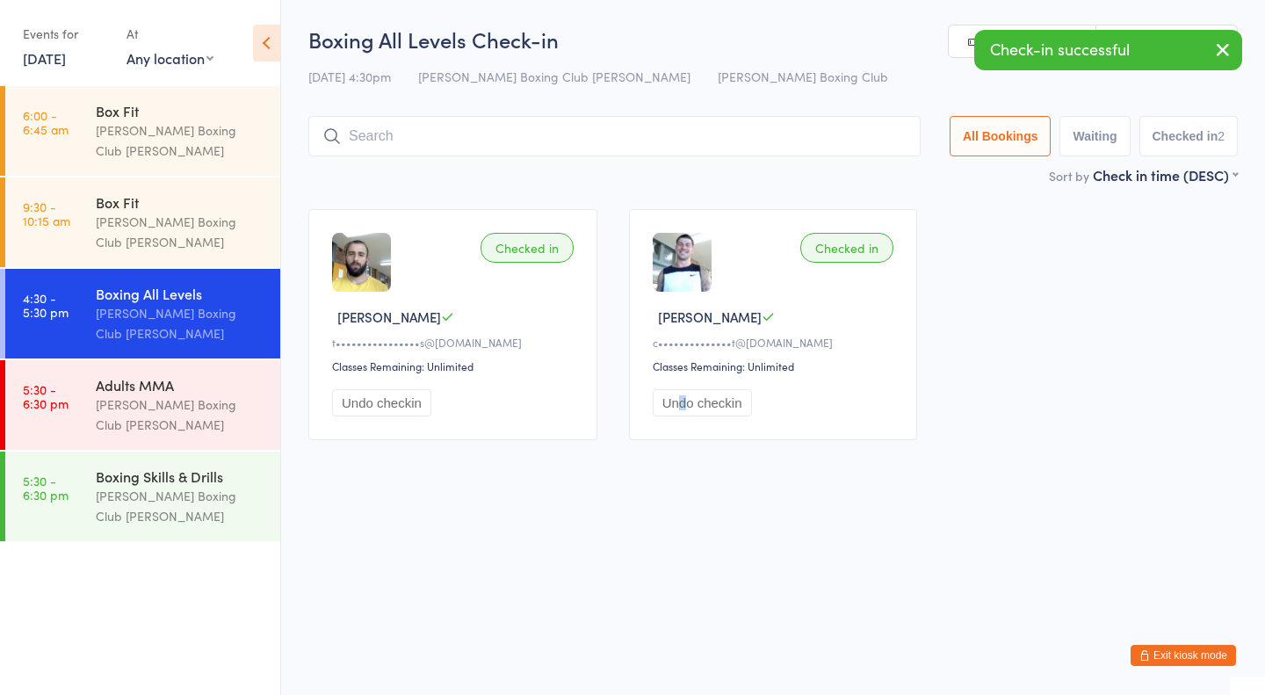
click at [683, 517] on html "You have now entered Kiosk Mode. Members will be able to check themselves in us…" at bounding box center [632, 347] width 1265 height 695
click at [459, 538] on html "You have now entered Kiosk Mode. Members will be able to check themselves in us…" at bounding box center [632, 347] width 1265 height 695
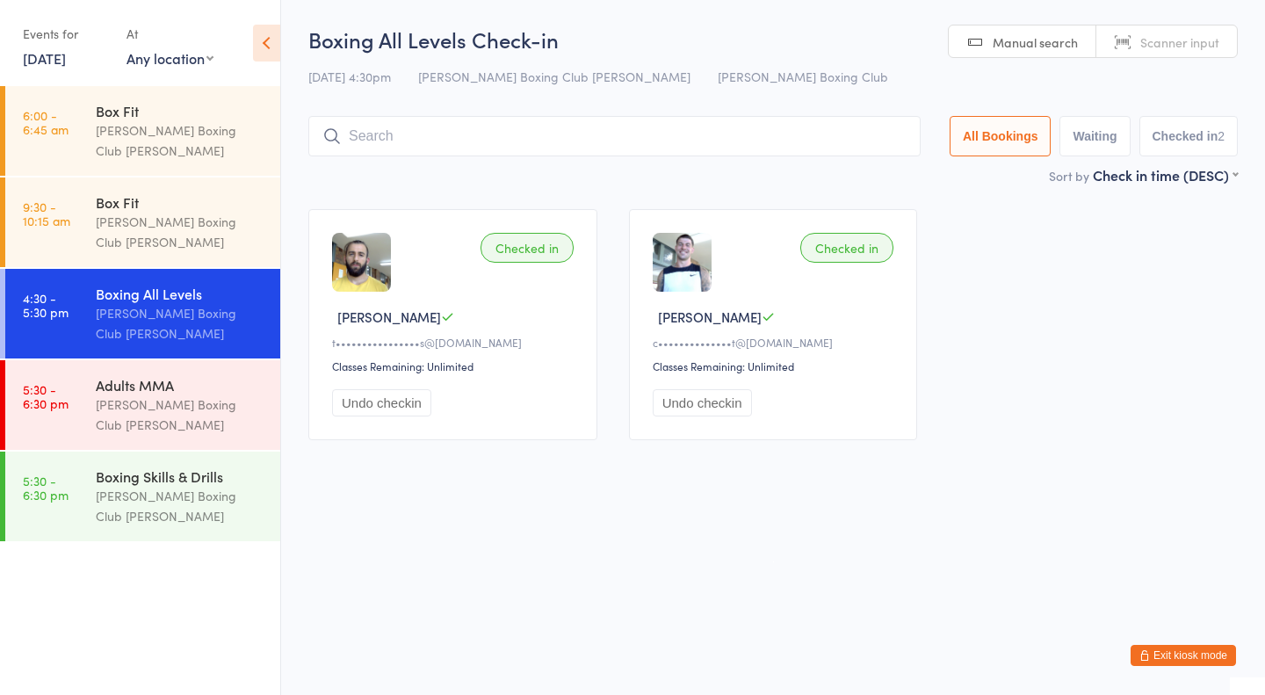
click at [411, 135] on input "search" at bounding box center [614, 136] width 612 height 40
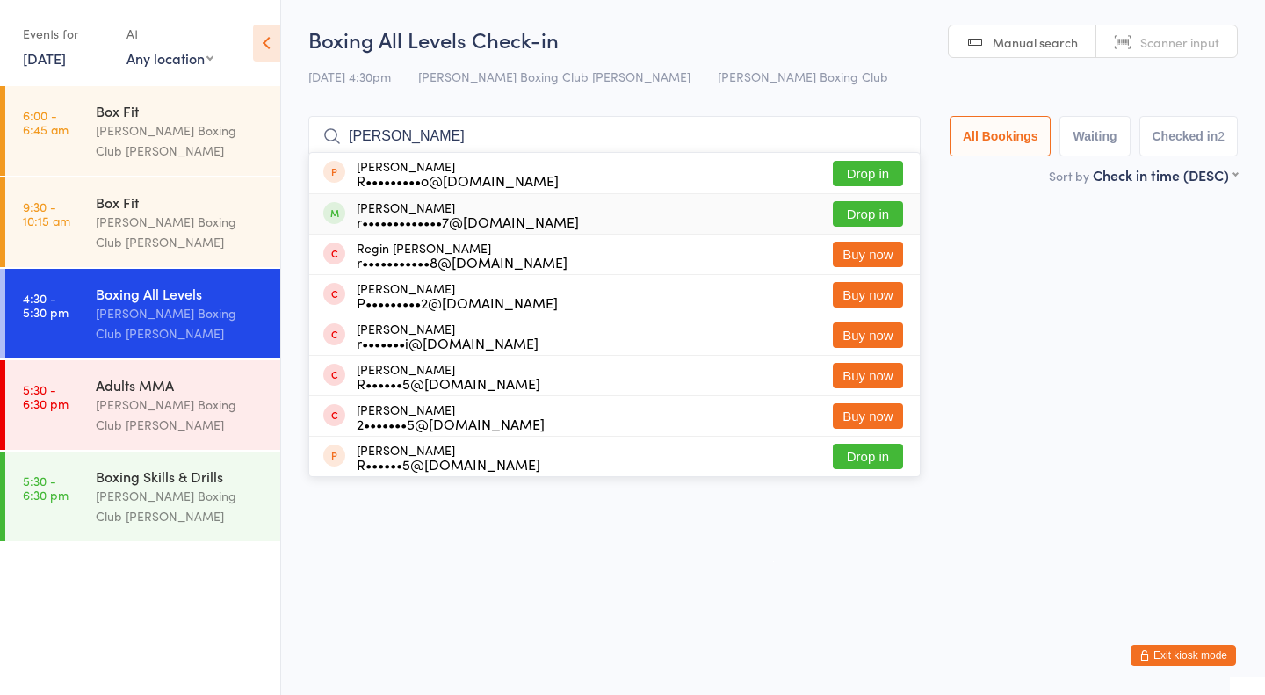
type input "Ryan"
drag, startPoint x: 864, startPoint y: 217, endPoint x: 564, endPoint y: 197, distance: 301.1
click at [862, 217] on button "Drop in" at bounding box center [868, 213] width 70 height 25
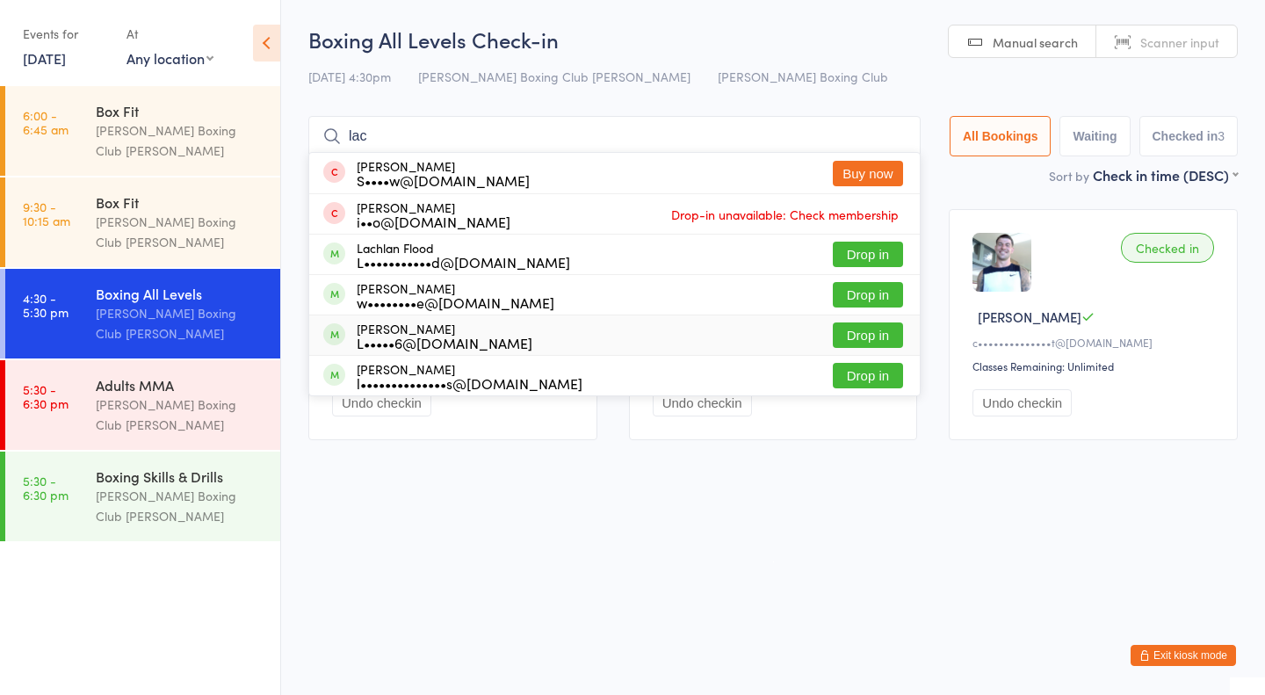
type input "lac"
click at [847, 338] on button "Drop in" at bounding box center [868, 334] width 70 height 25
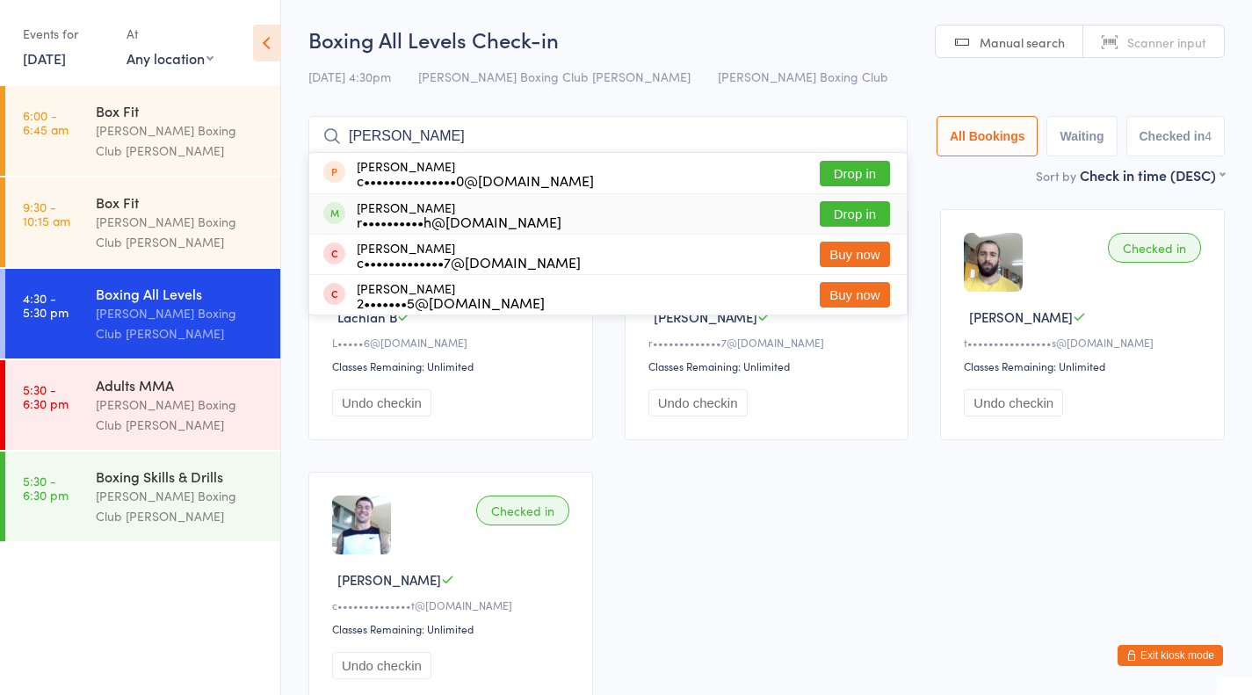
type input "chloe"
click at [844, 212] on button "Drop in" at bounding box center [855, 213] width 70 height 25
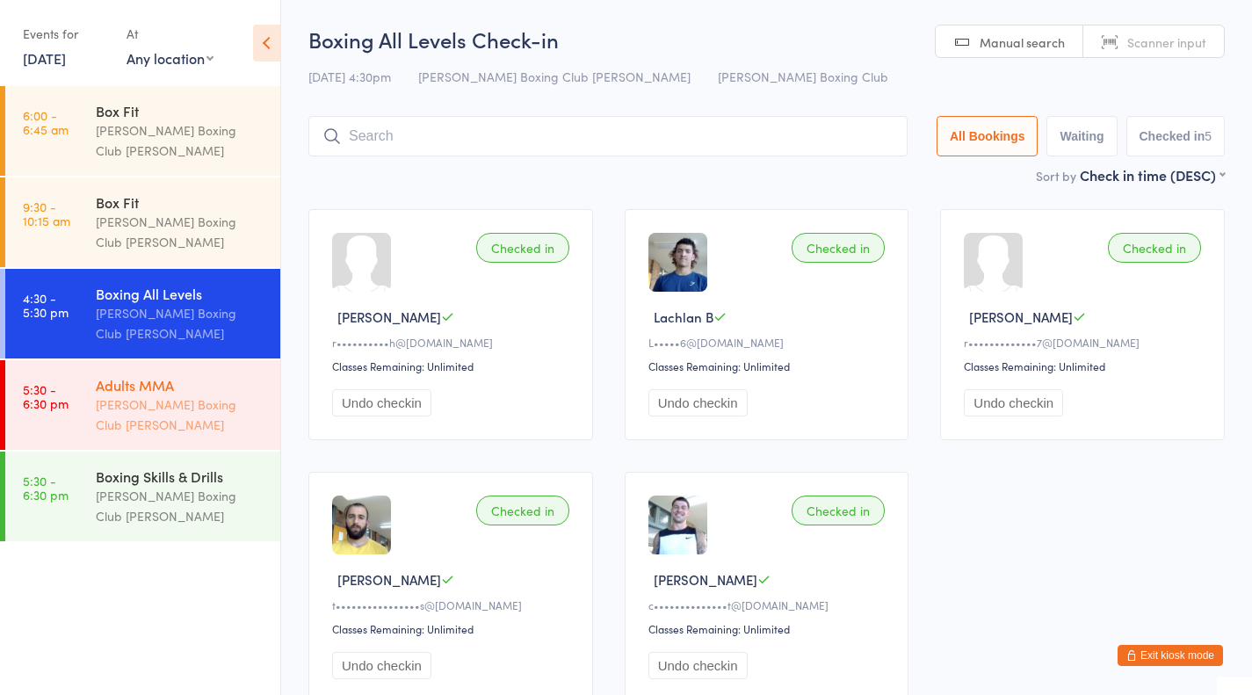
click at [185, 394] on div "[PERSON_NAME] Boxing Club [PERSON_NAME]" at bounding box center [181, 414] width 170 height 40
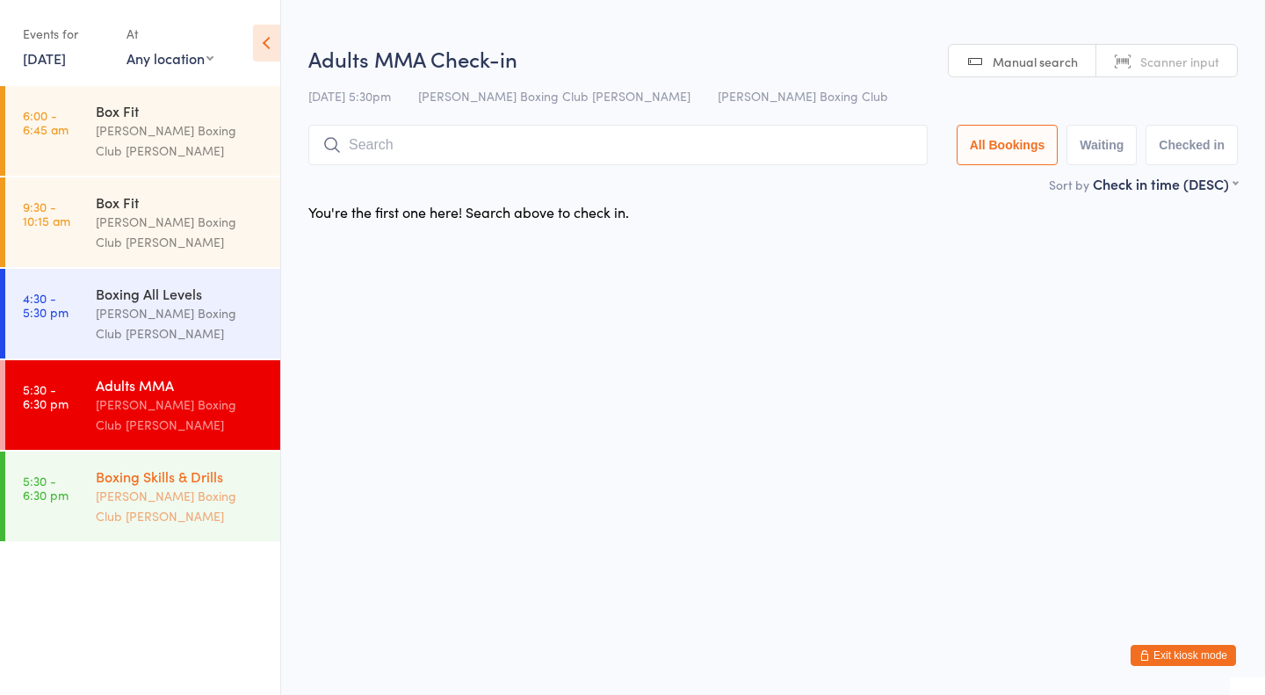
click at [178, 466] on div "Boxing Skills & Drills" at bounding box center [181, 475] width 170 height 19
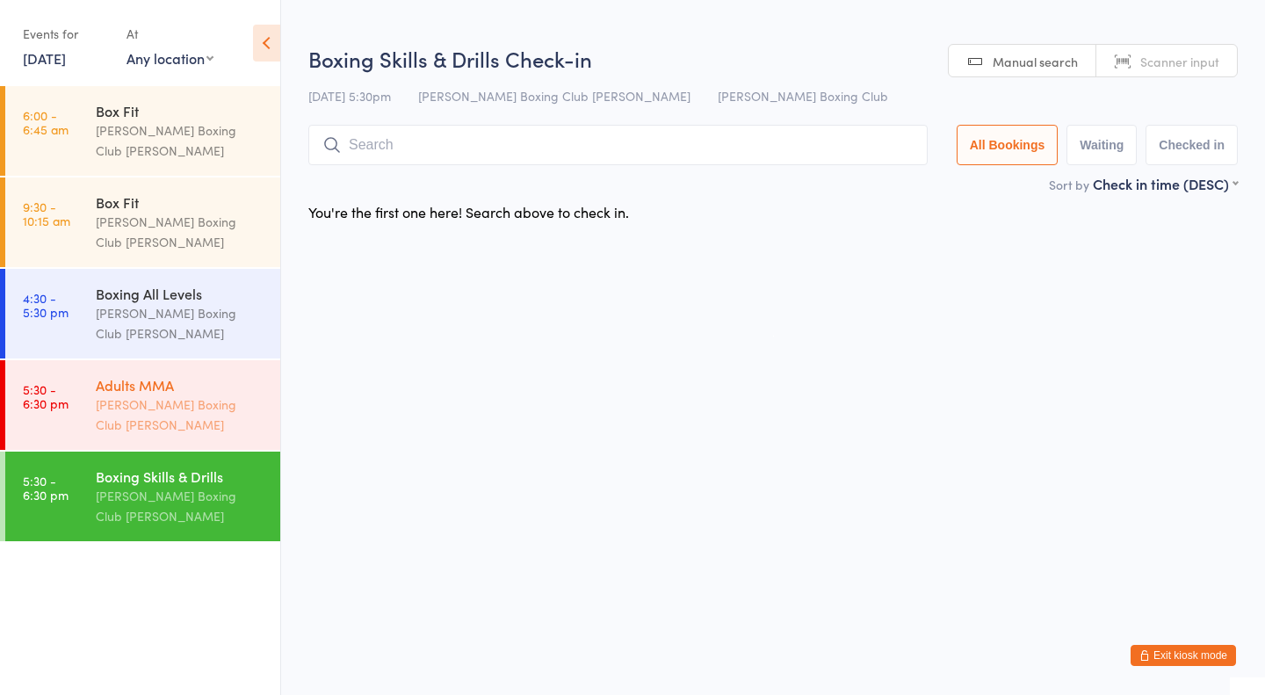
click at [193, 362] on div "Adults MMA Doyle Boxing Club Doyle" at bounding box center [188, 405] width 184 height 90
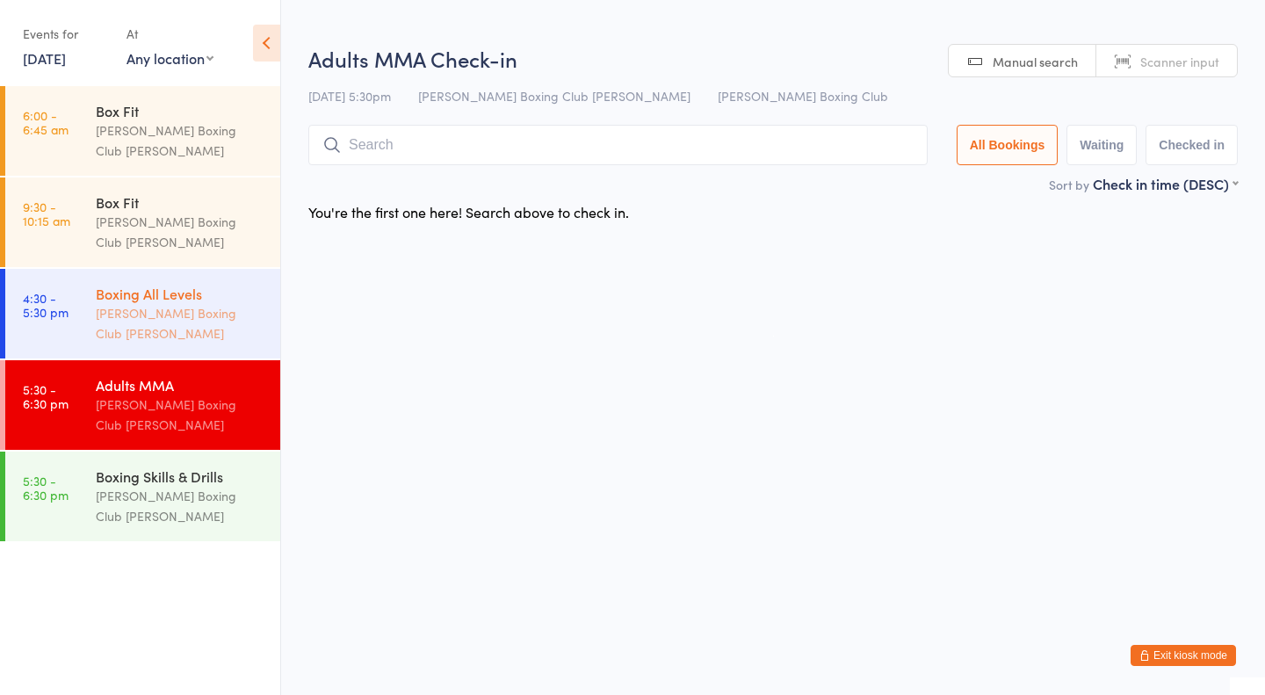
click at [201, 303] on div "[PERSON_NAME] Boxing Club [PERSON_NAME]" at bounding box center [181, 323] width 170 height 40
